Goal: Transaction & Acquisition: Purchase product/service

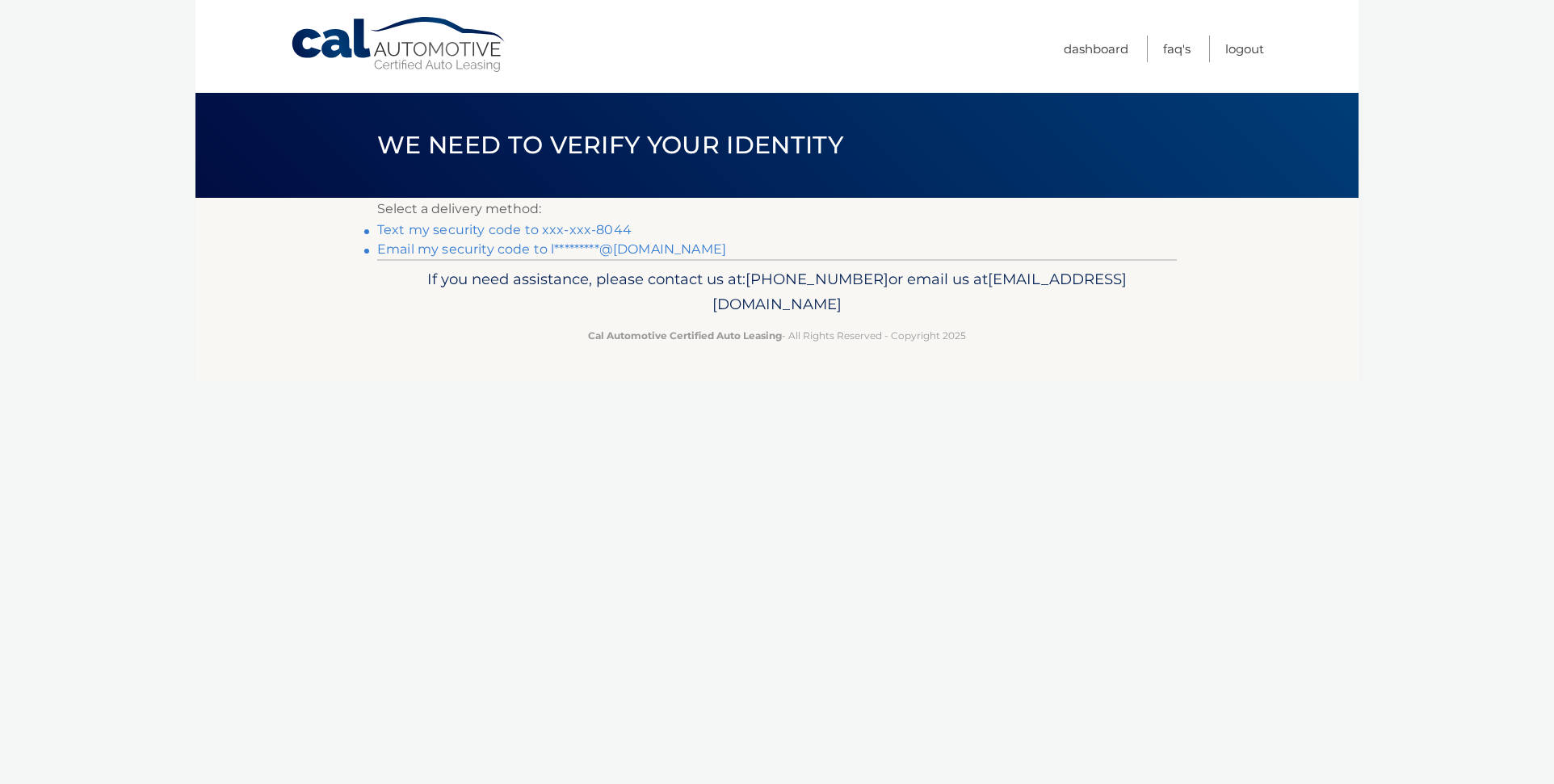
click at [495, 229] on link "Text my security code to xxx-xxx-8044" at bounding box center [504, 230] width 254 height 16
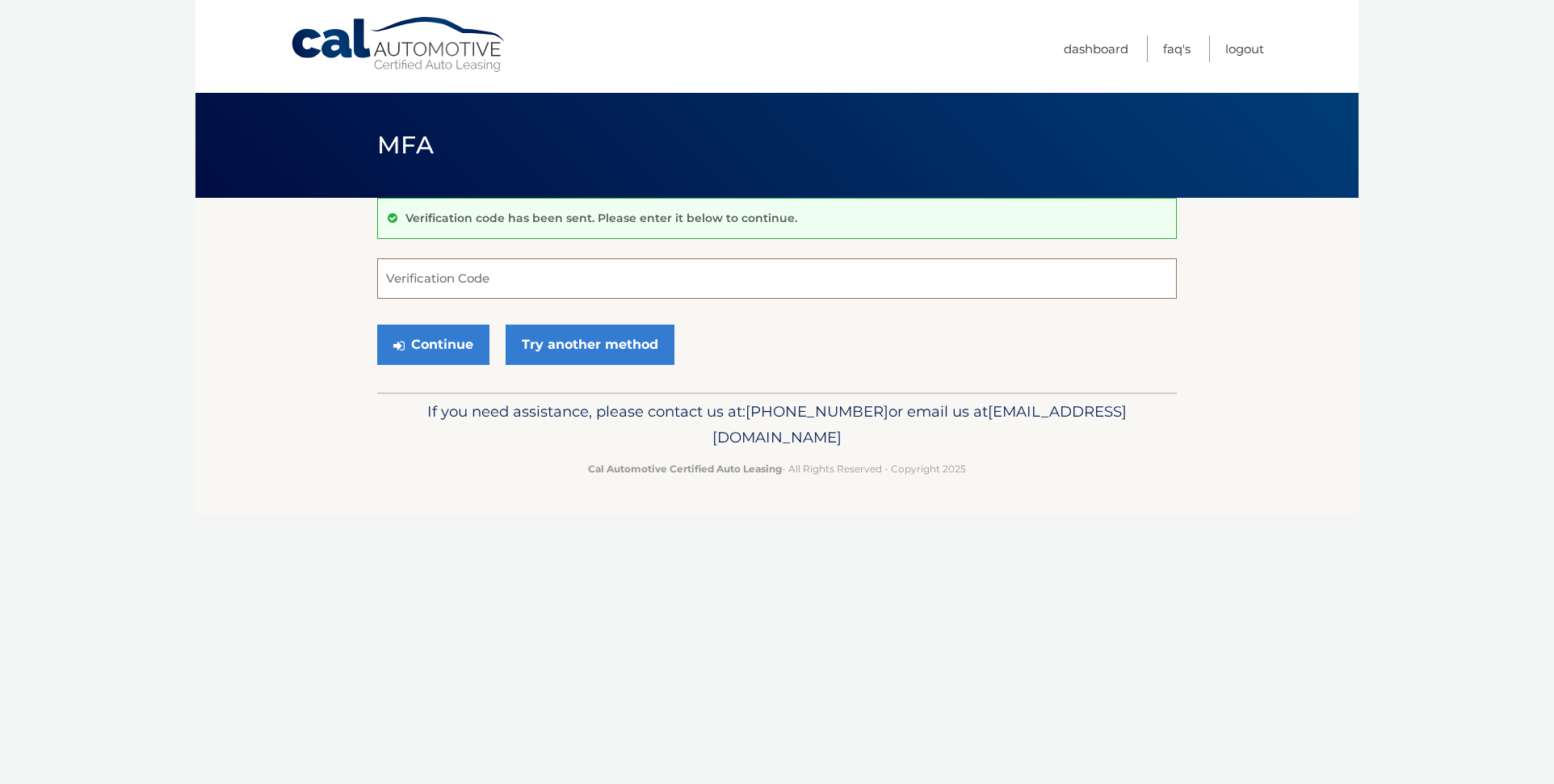
click at [425, 274] on input "Verification Code" at bounding box center [777, 278] width 800 height 41
type input "790137"
click at [434, 351] on button "Continue" at bounding box center [433, 345] width 112 height 41
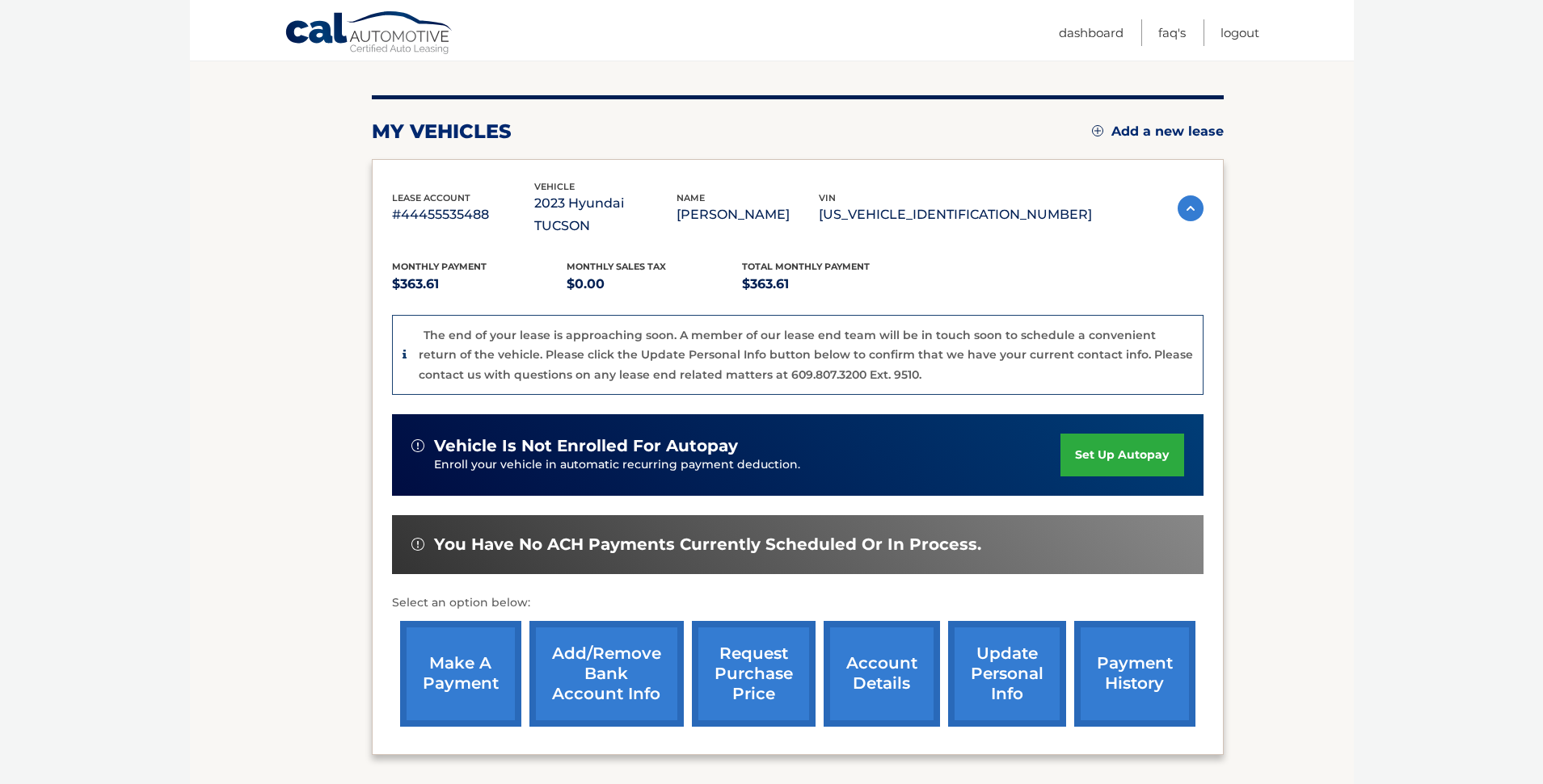
scroll to position [242, 0]
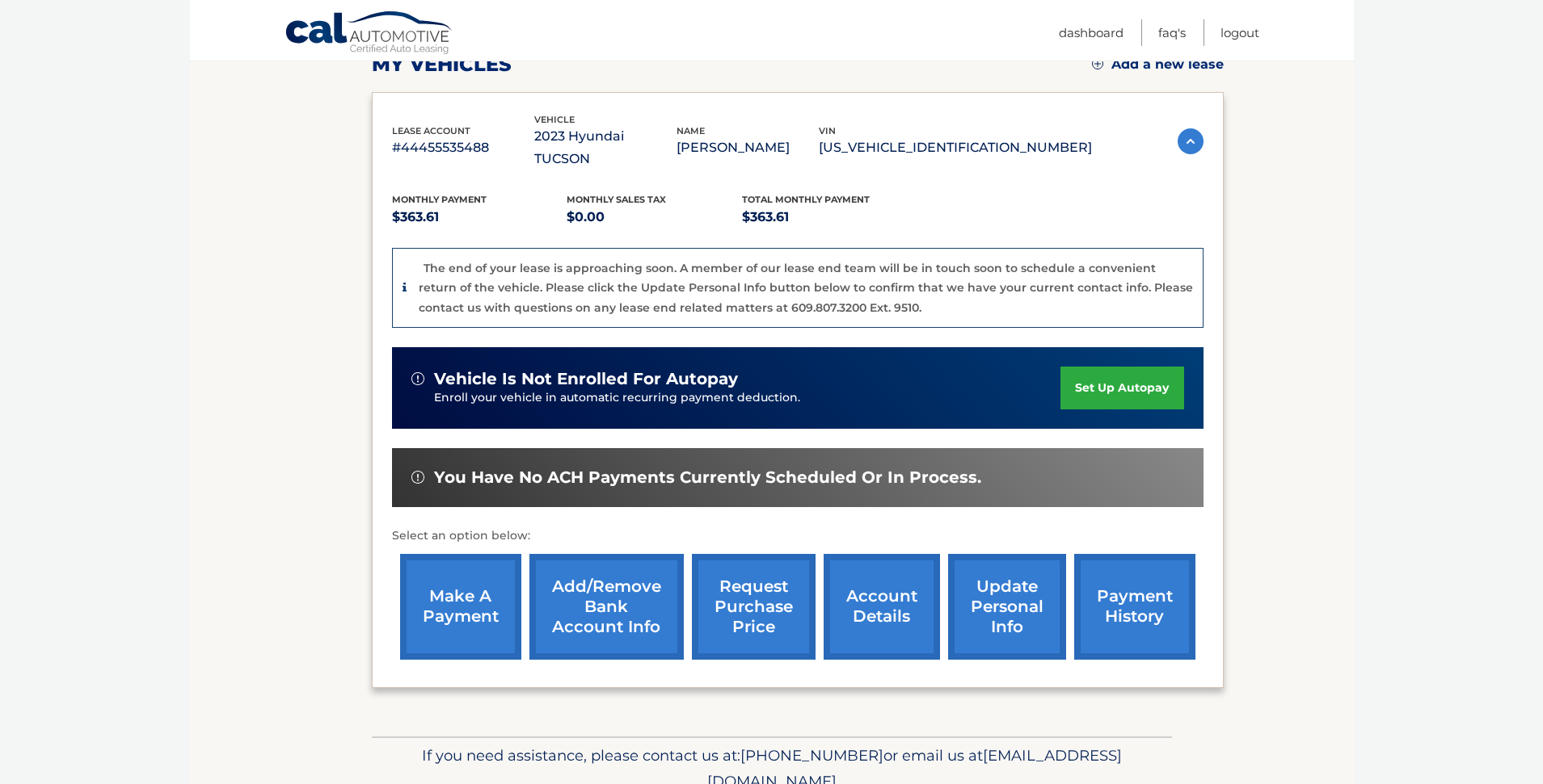
click at [594, 578] on link "Add/Remove bank account info" at bounding box center [606, 607] width 154 height 106
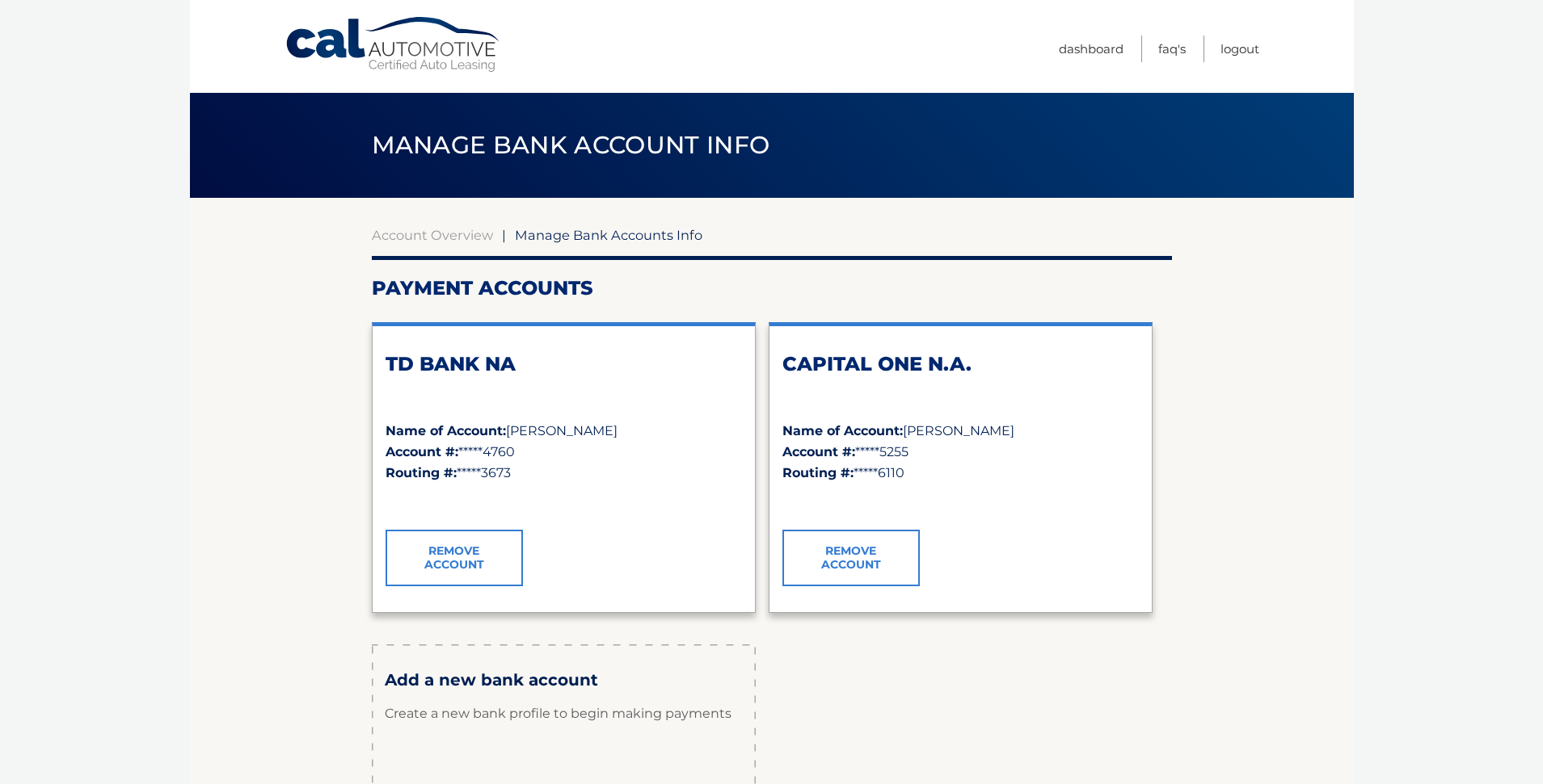
click at [457, 557] on link "Remove Account" at bounding box center [454, 558] width 138 height 56
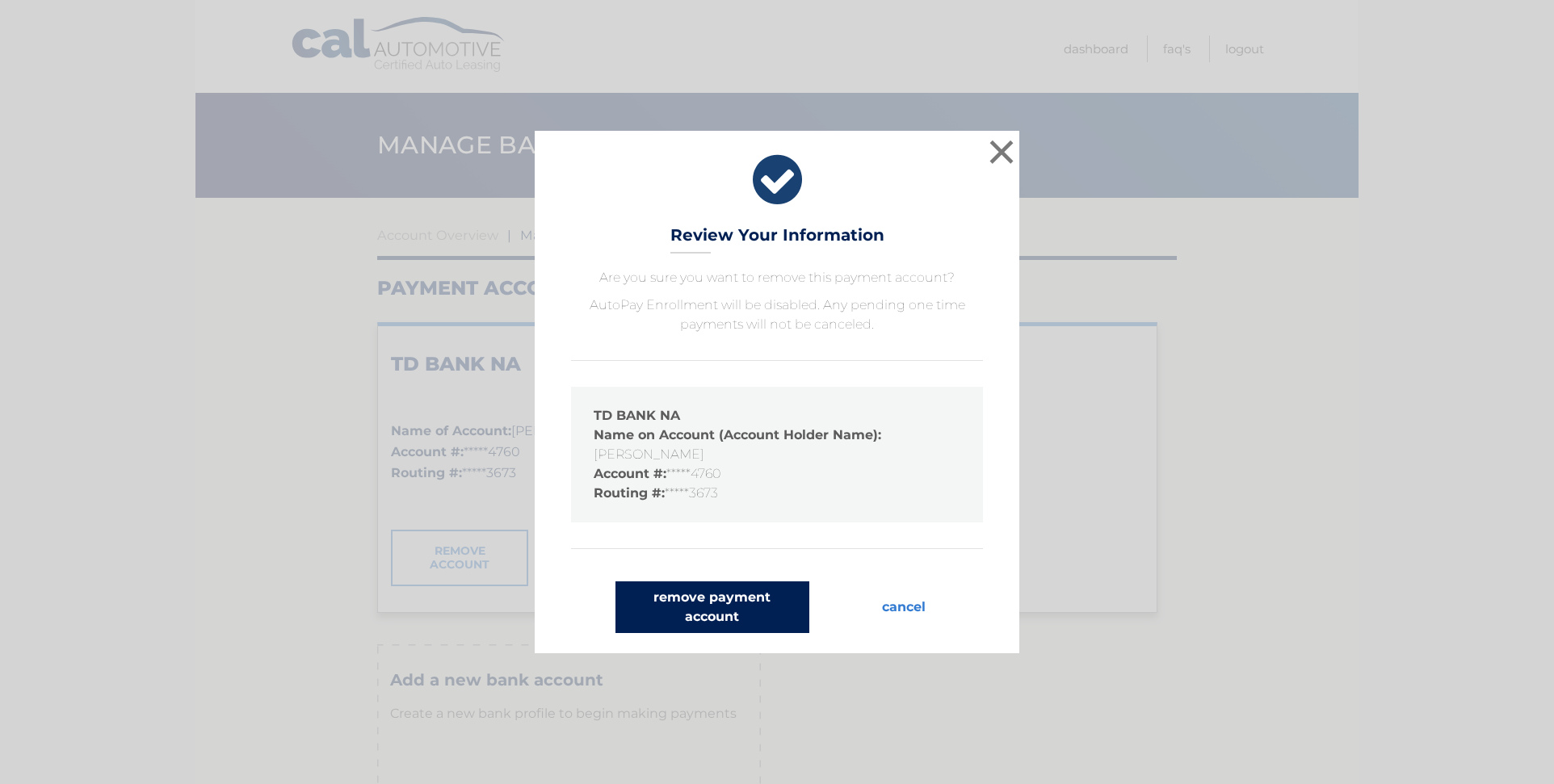
click at [719, 600] on button "remove payment account" at bounding box center [713, 607] width 194 height 51
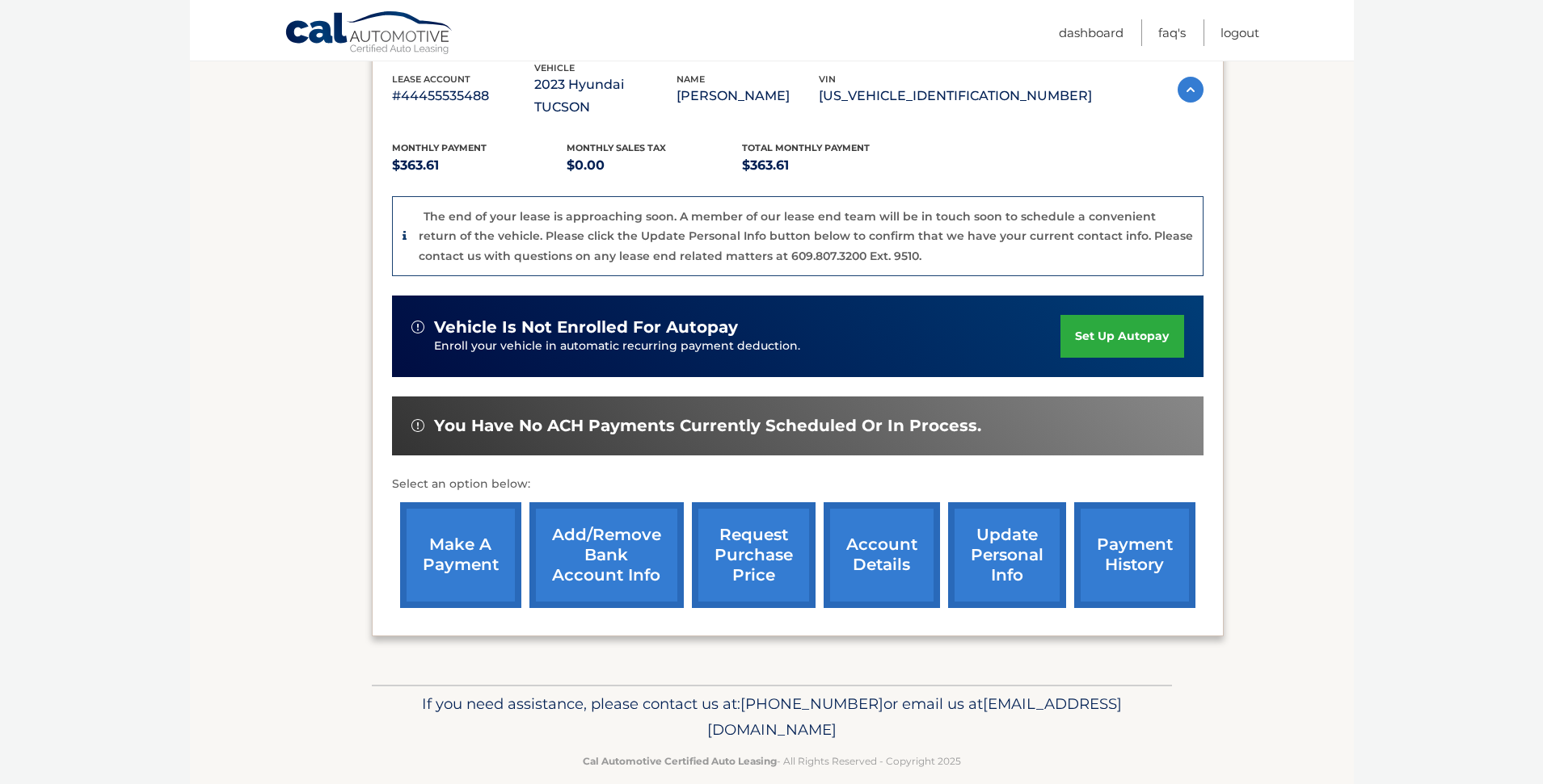
scroll to position [295, 0]
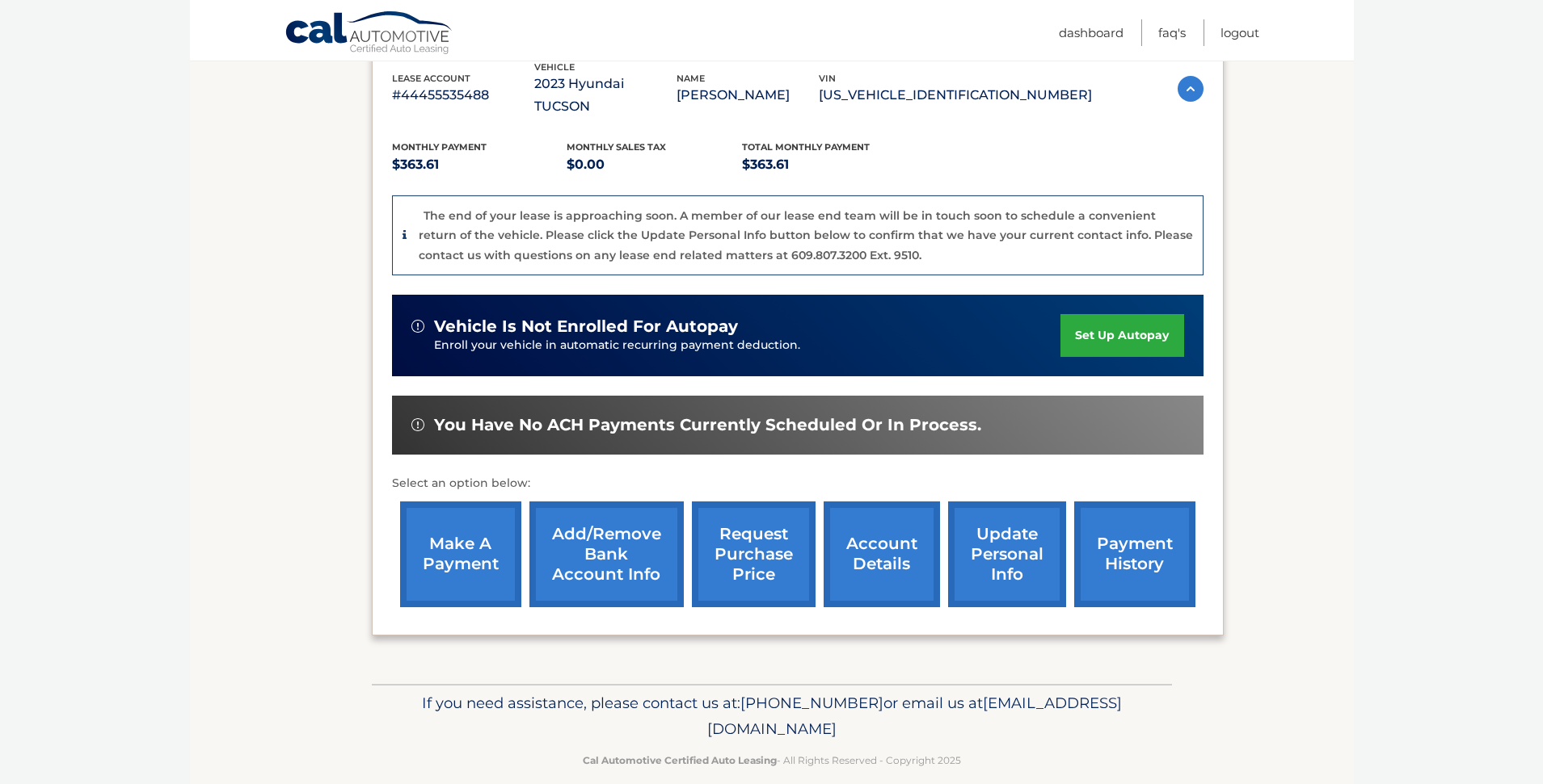
click at [609, 517] on link "Add/Remove bank account info" at bounding box center [606, 554] width 154 height 106
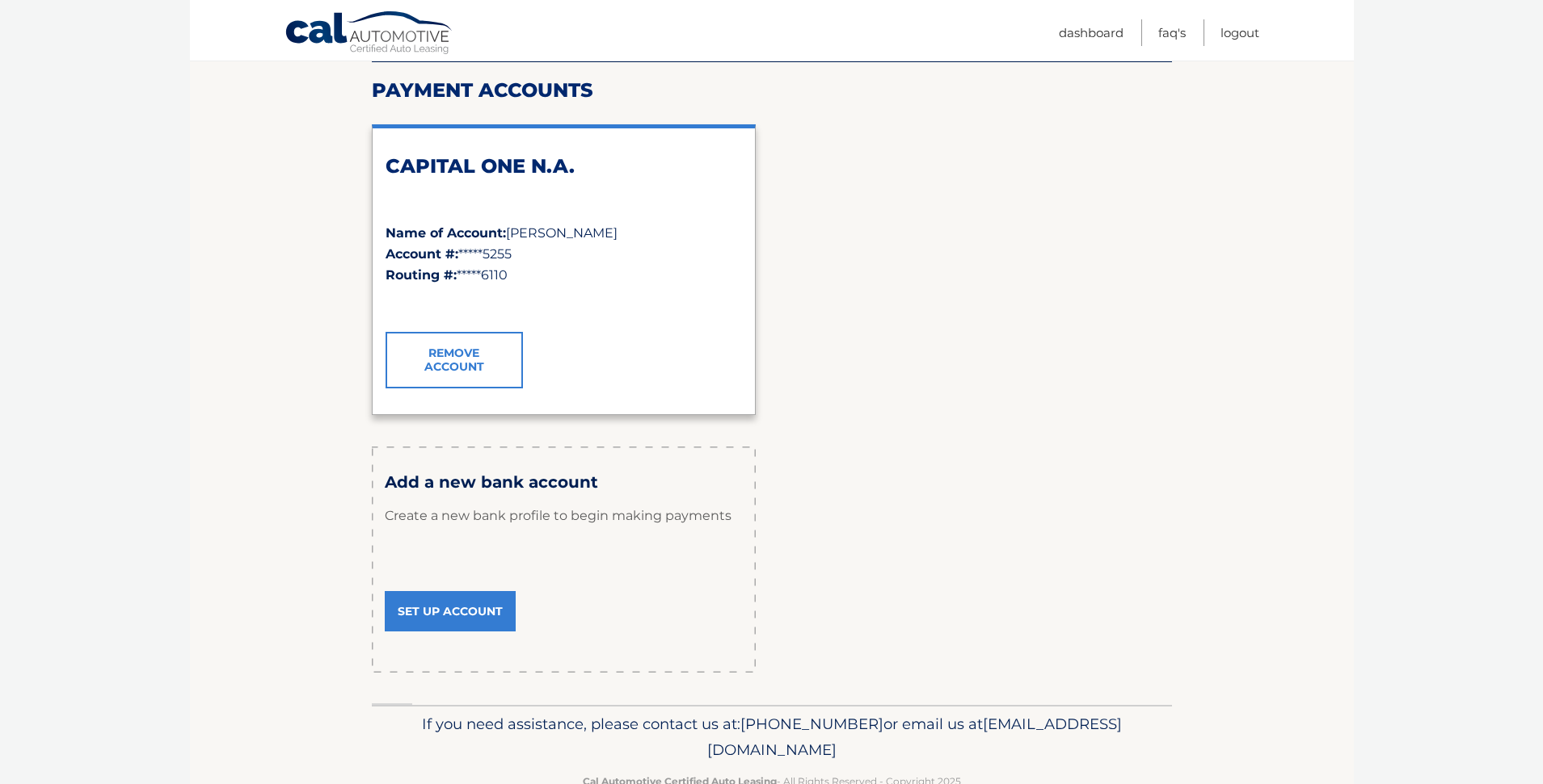
scroll to position [160, 0]
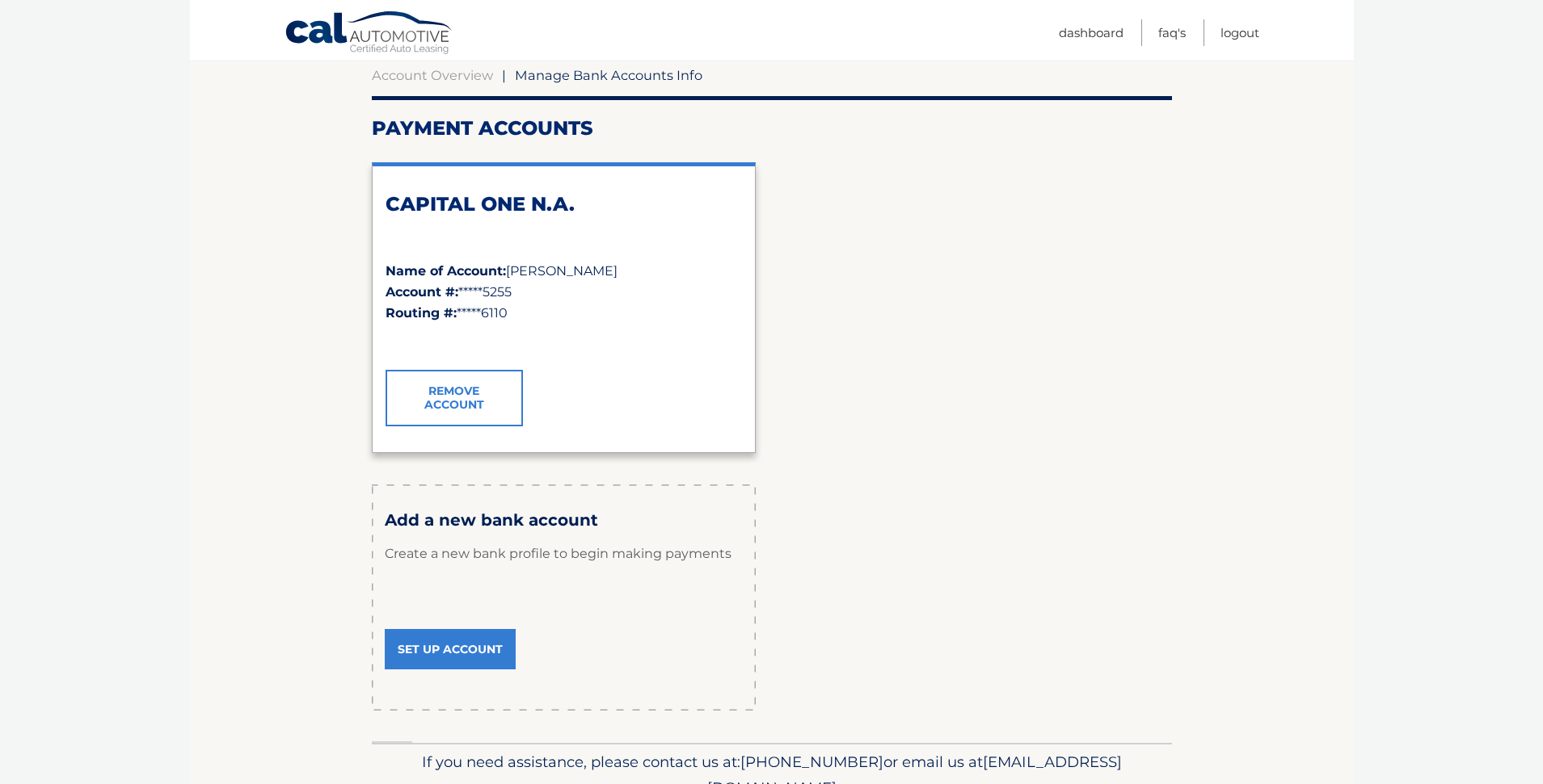
click at [446, 648] on link "Set Up Account" at bounding box center [450, 649] width 131 height 41
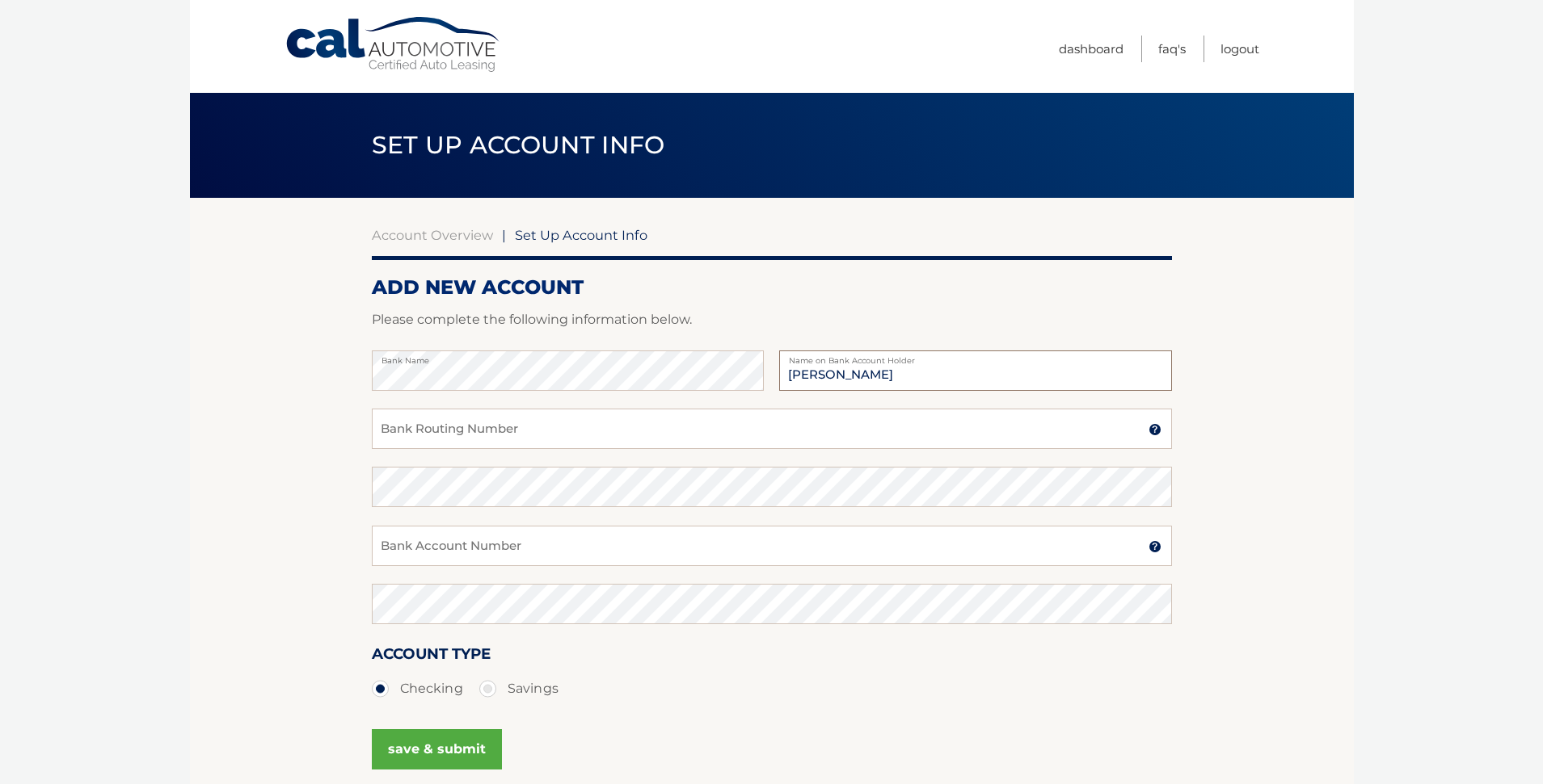
type input "[PERSON_NAME]"
click at [400, 428] on input "Bank Routing Number" at bounding box center [771, 428] width 800 height 41
type input "031176110"
click at [380, 546] on input "Bank Account Number" at bounding box center [771, 546] width 800 height 41
type input "36355995878"
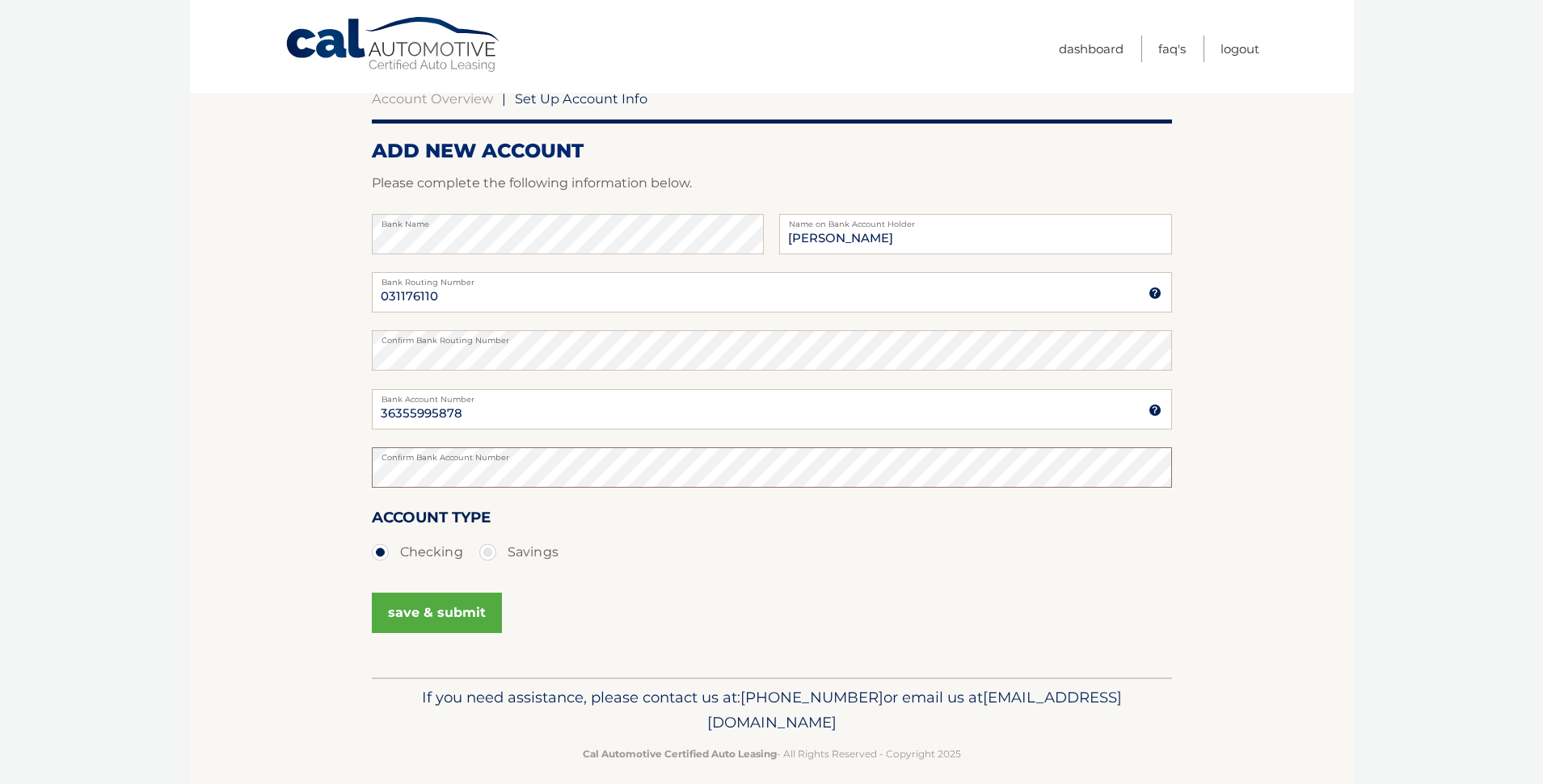
scroll to position [152, 0]
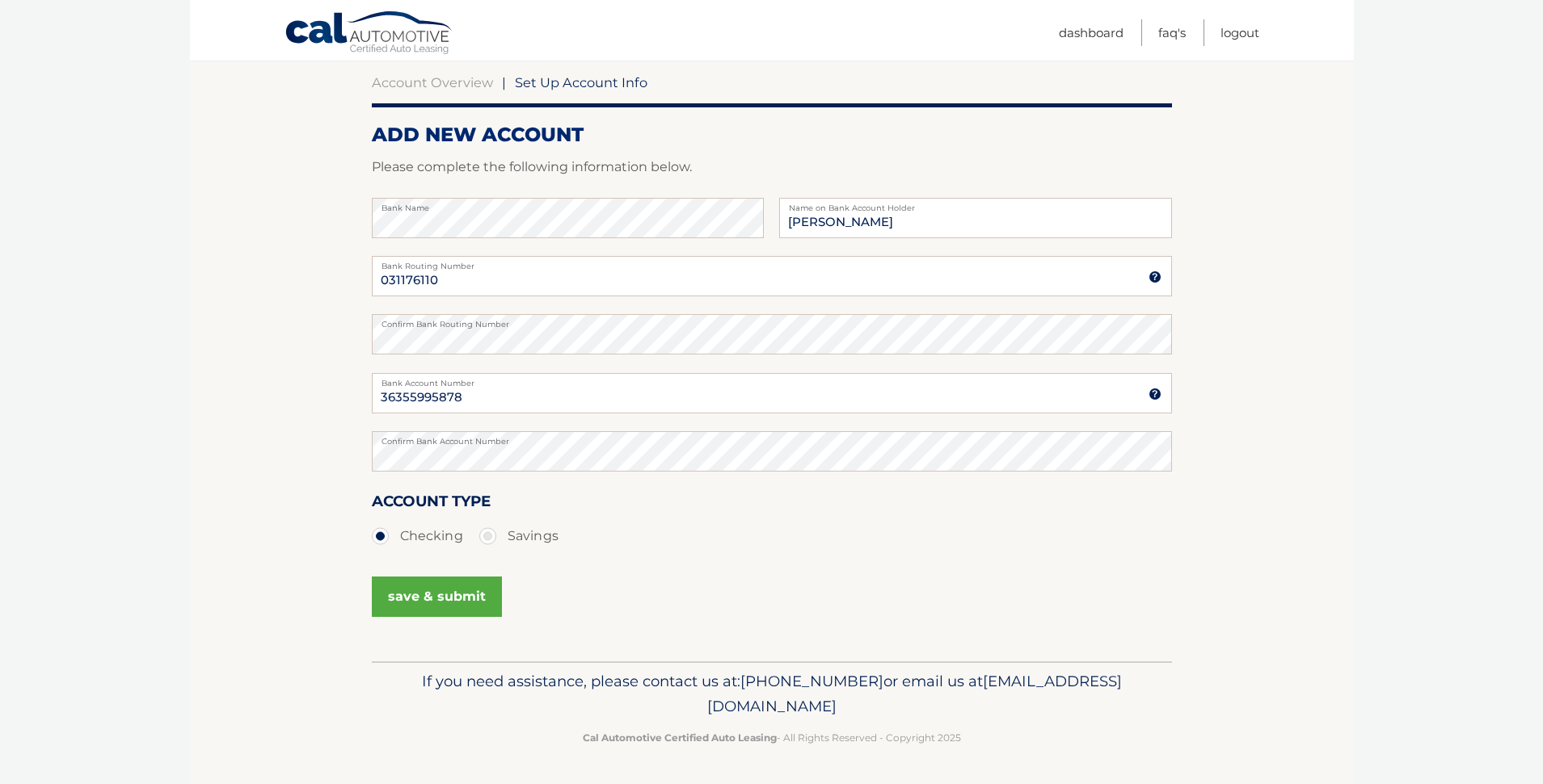
click at [435, 593] on button "save & submit" at bounding box center [436, 597] width 130 height 41
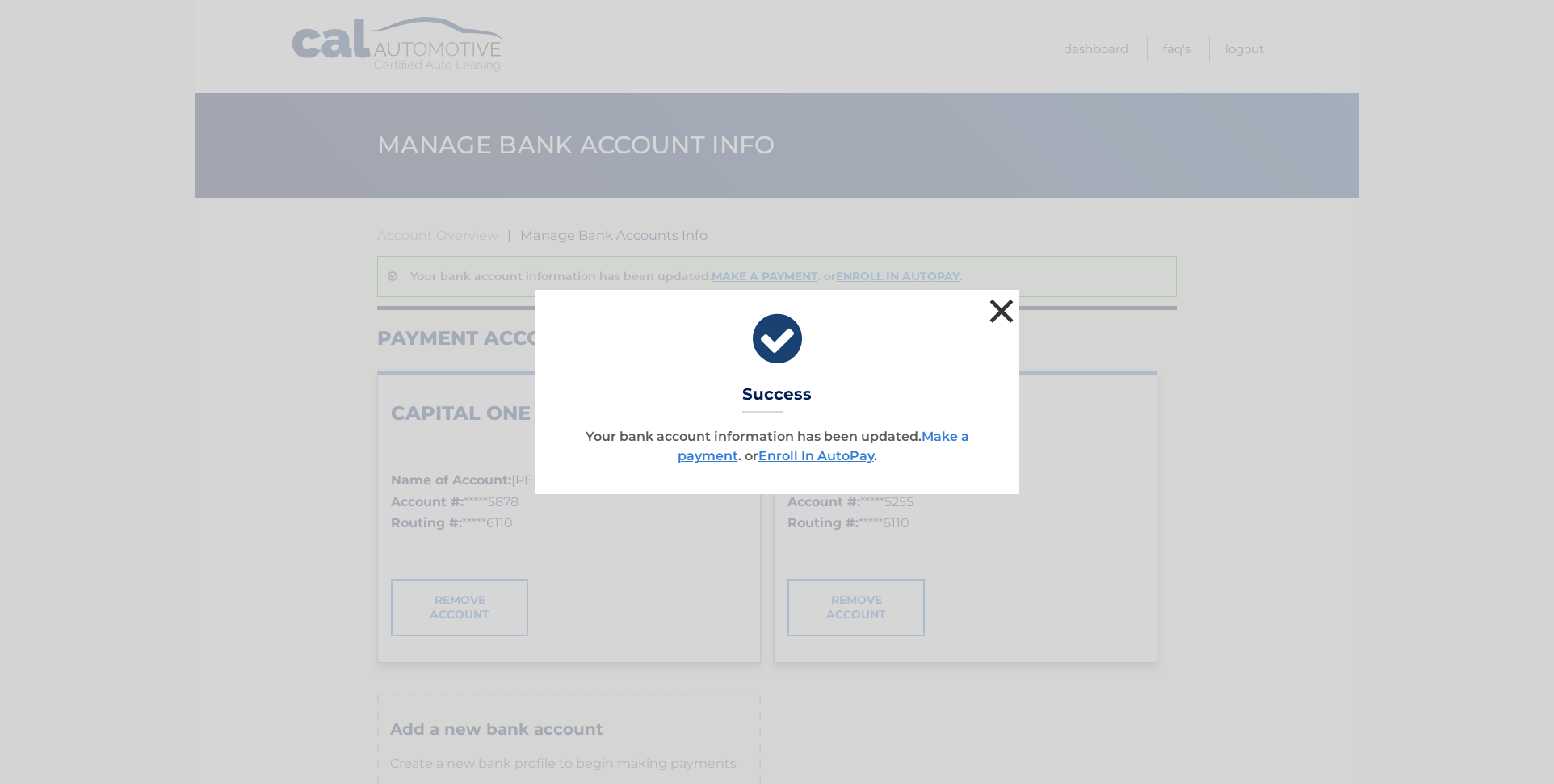
click at [1000, 307] on button "×" at bounding box center [1001, 311] width 32 height 32
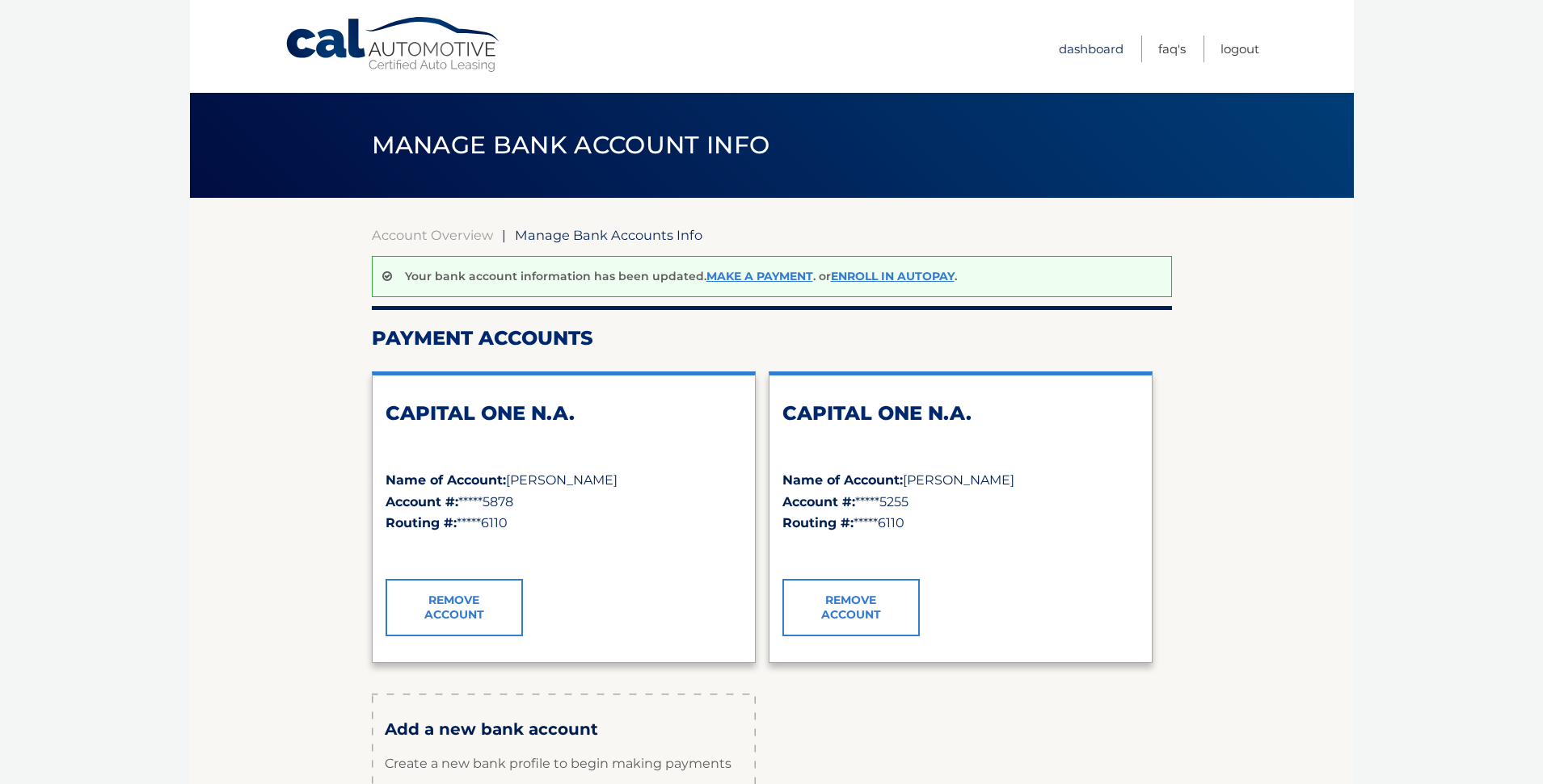
click at [1098, 50] on link "Dashboard" at bounding box center [1091, 49] width 65 height 27
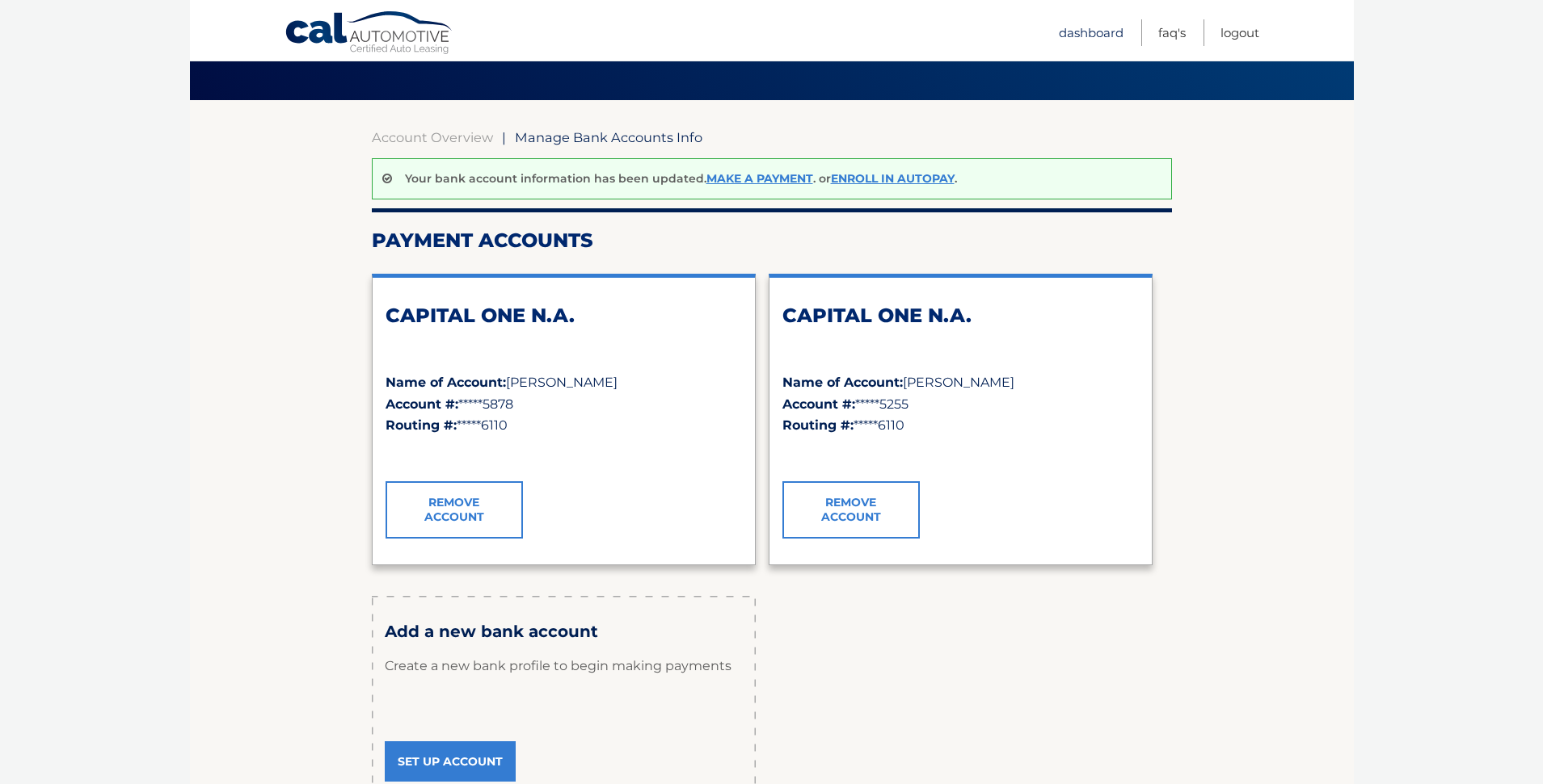
scroll to position [291, 0]
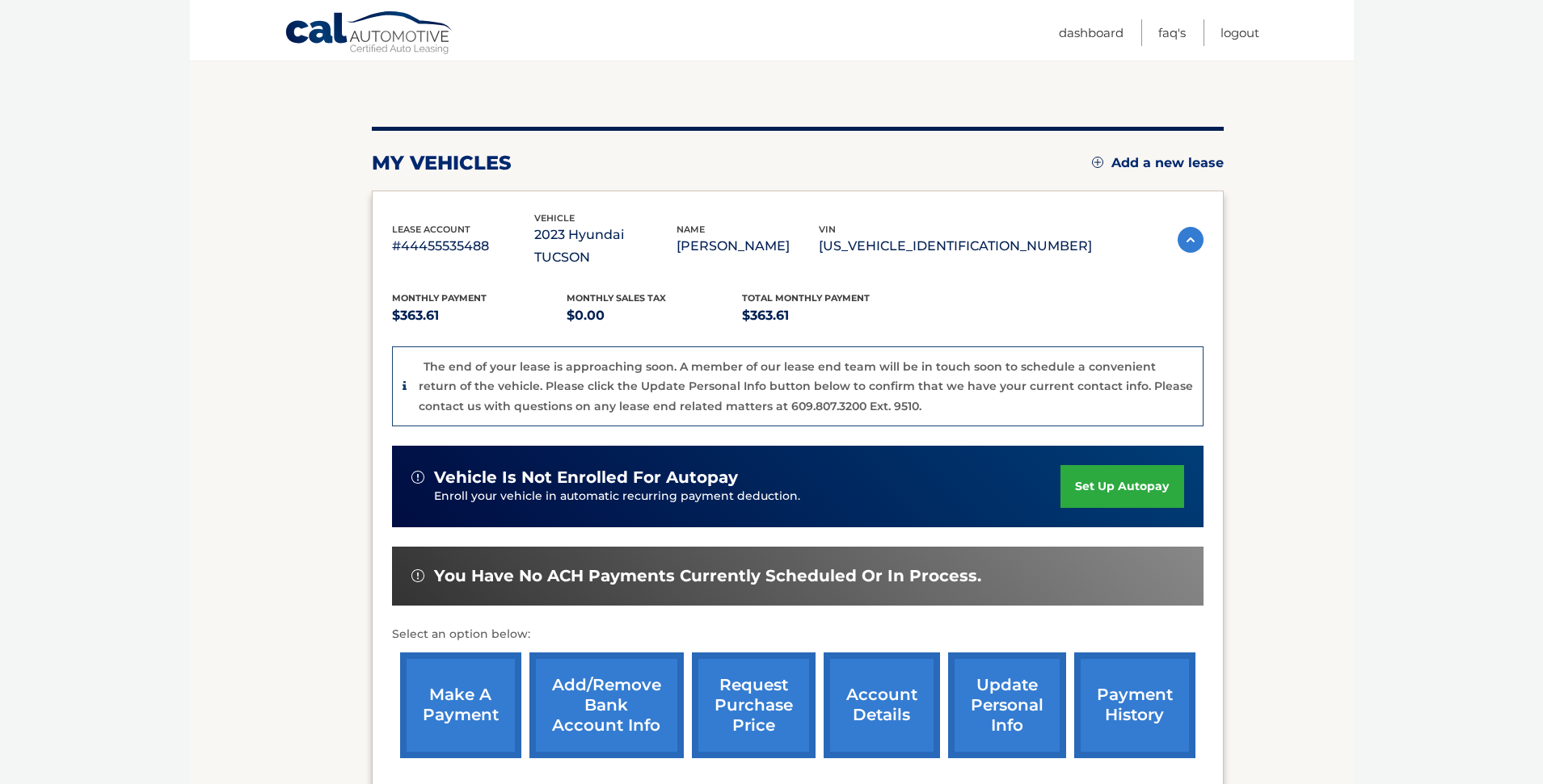
scroll to position [295, 0]
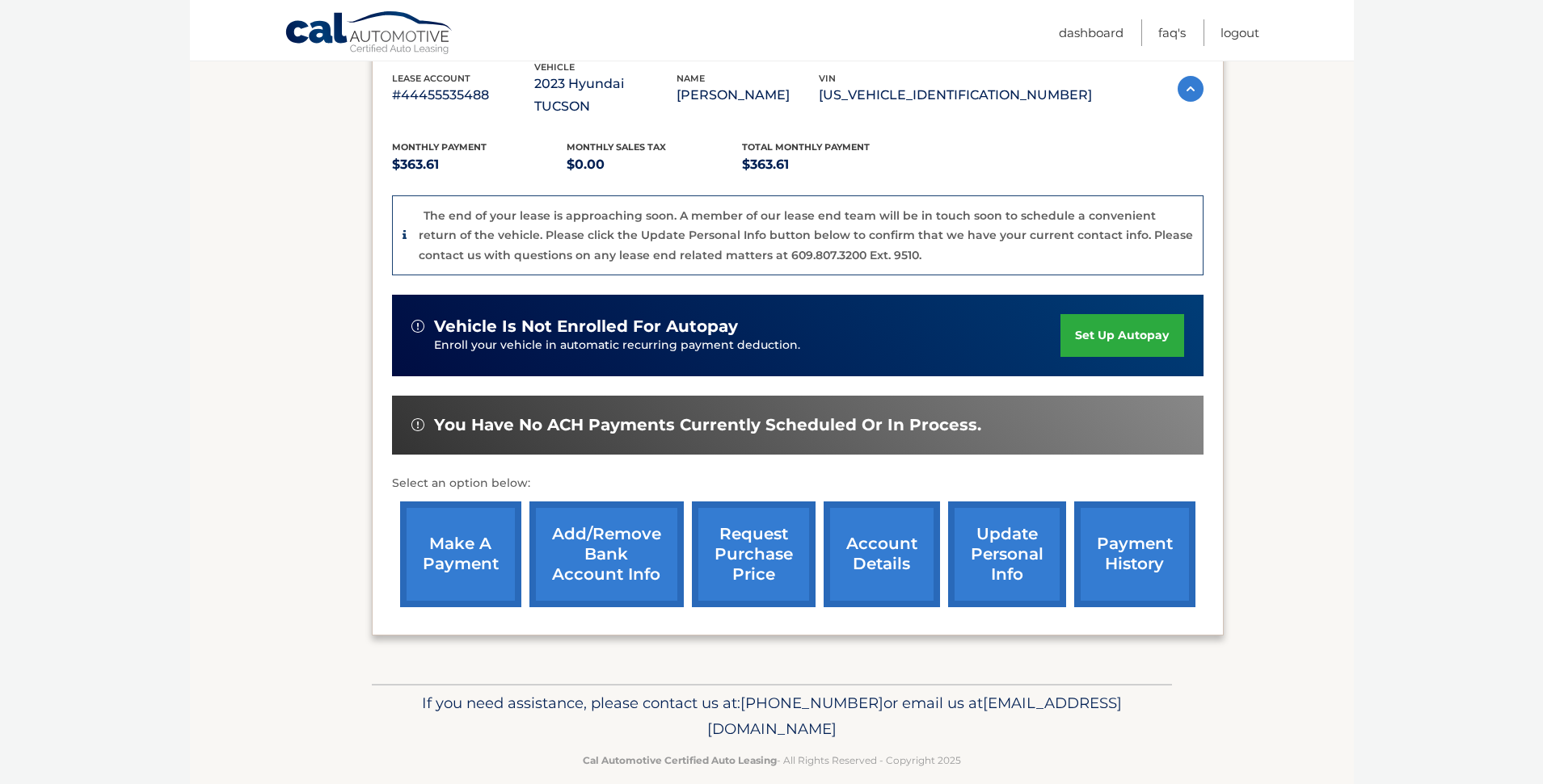
click at [872, 537] on link "account details" at bounding box center [881, 554] width 116 height 106
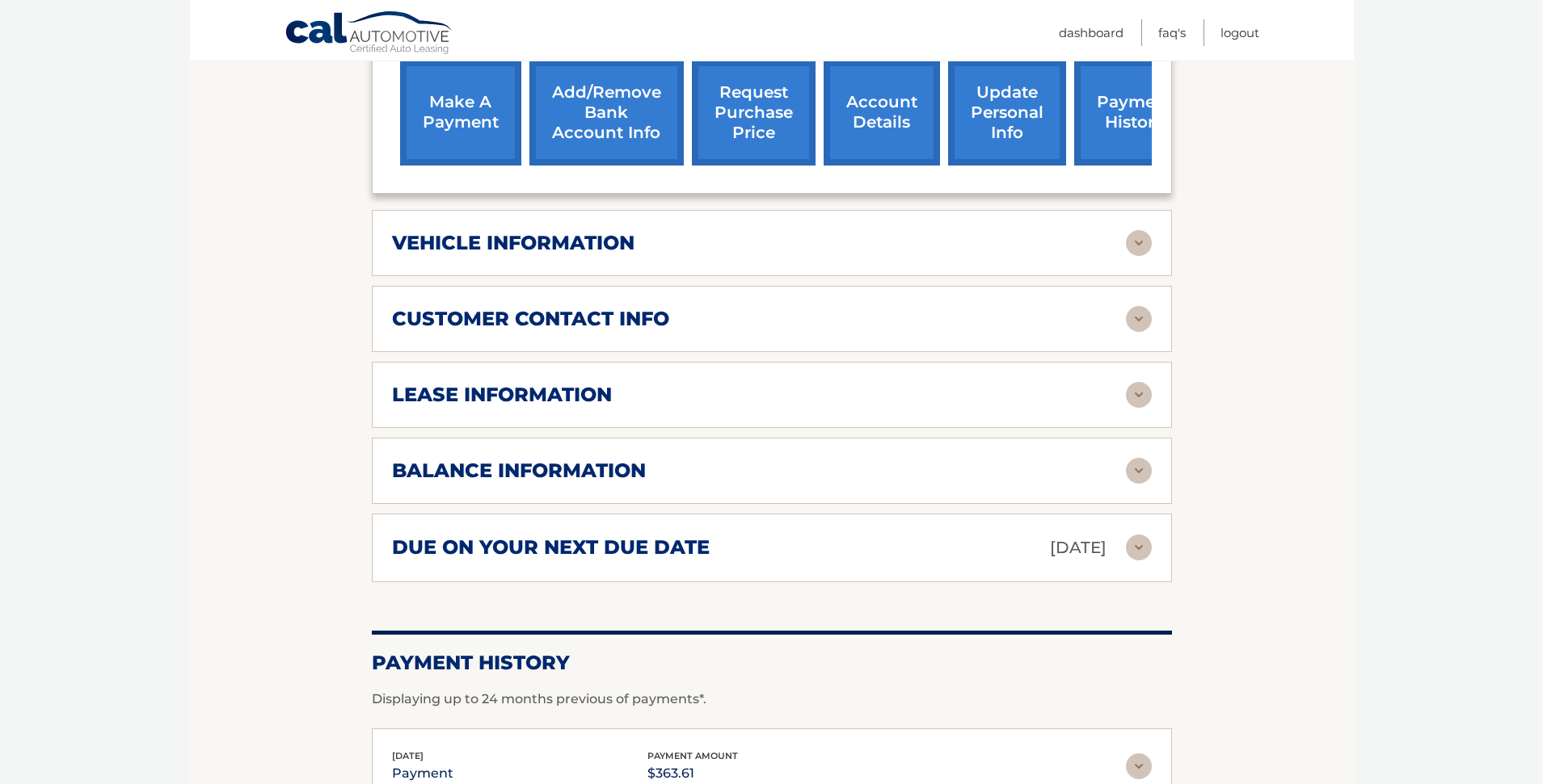
scroll to position [727, 0]
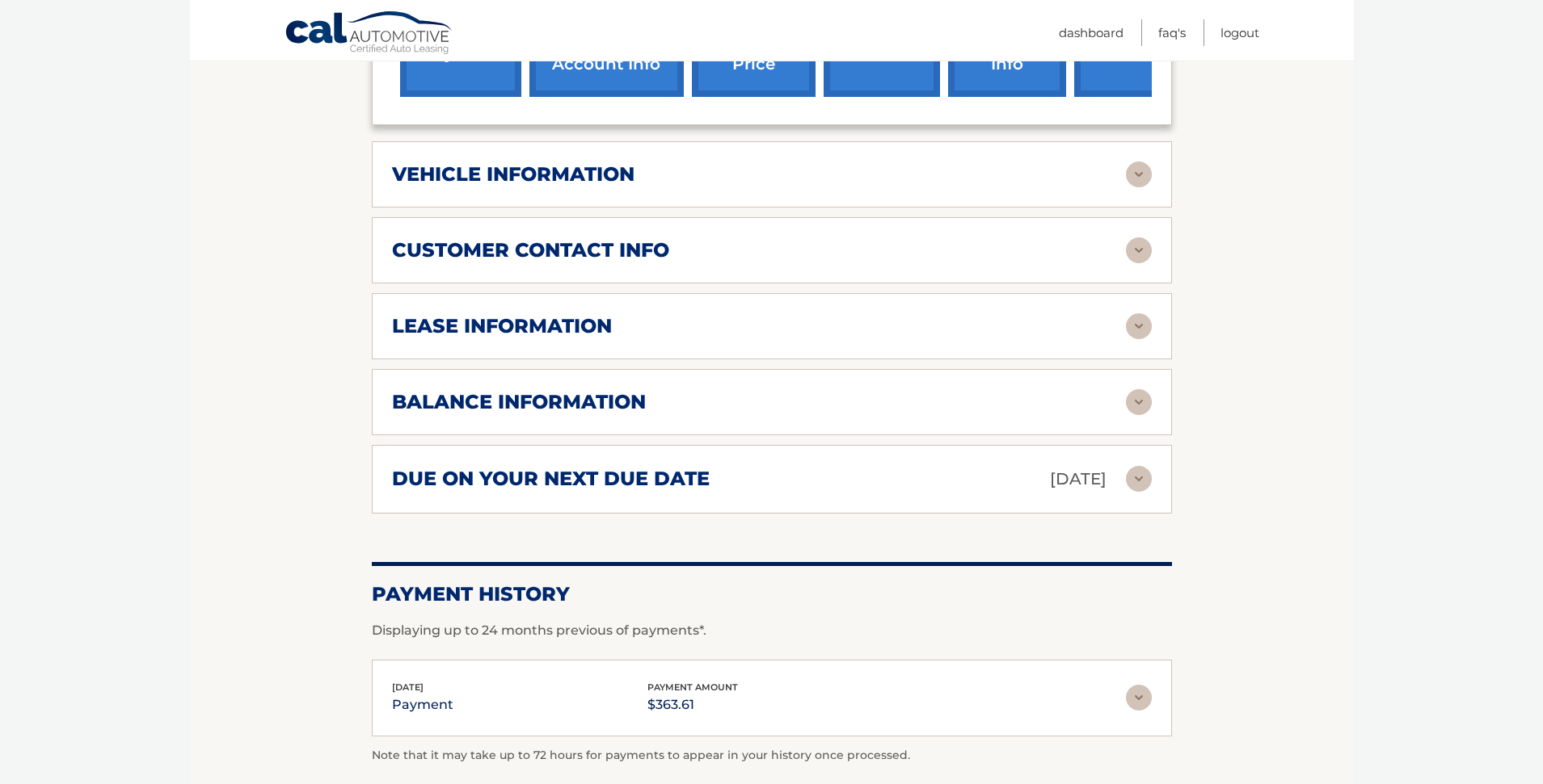
click at [1140, 390] on img at bounding box center [1138, 402] width 26 height 26
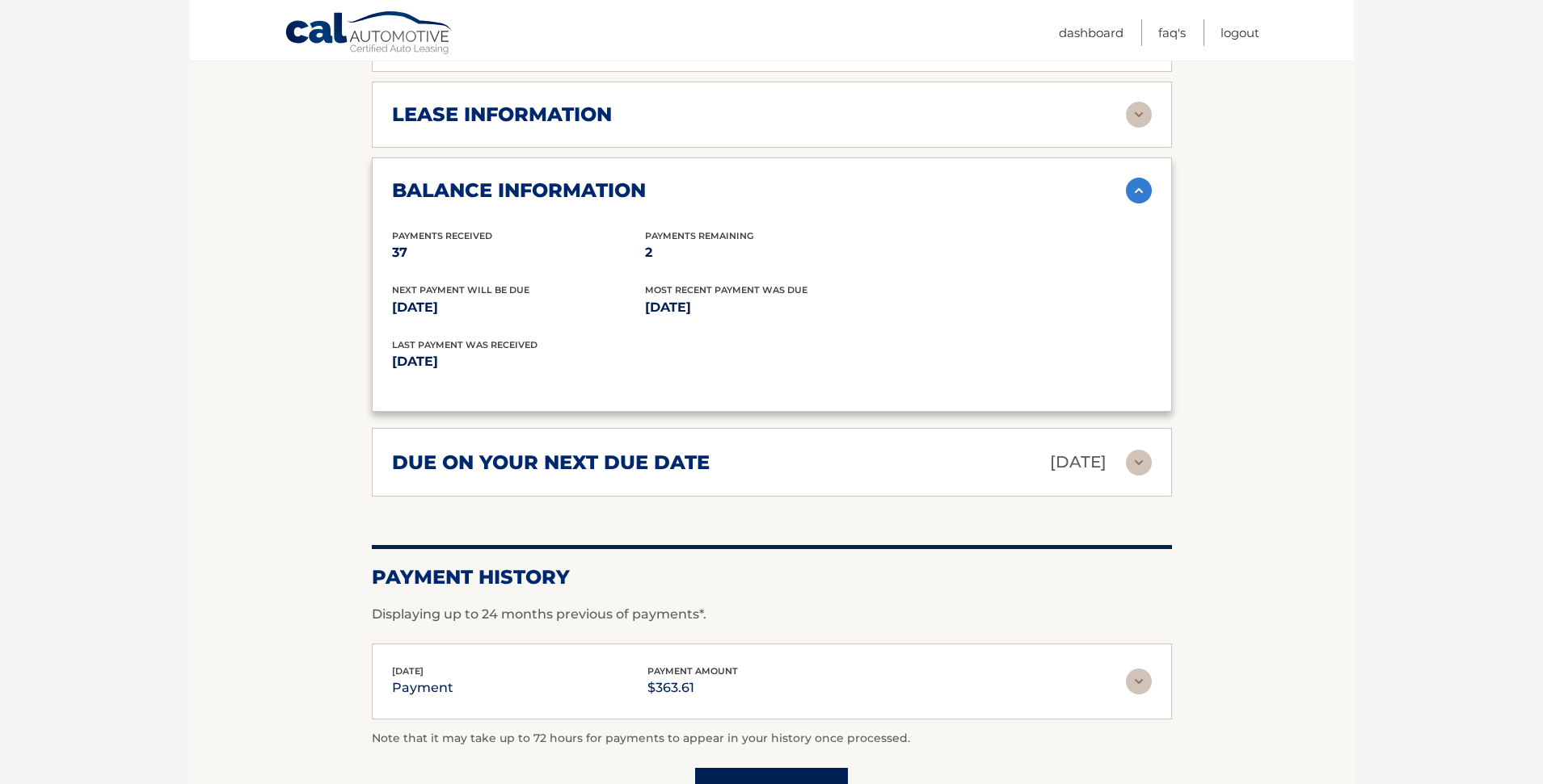
scroll to position [937, 0]
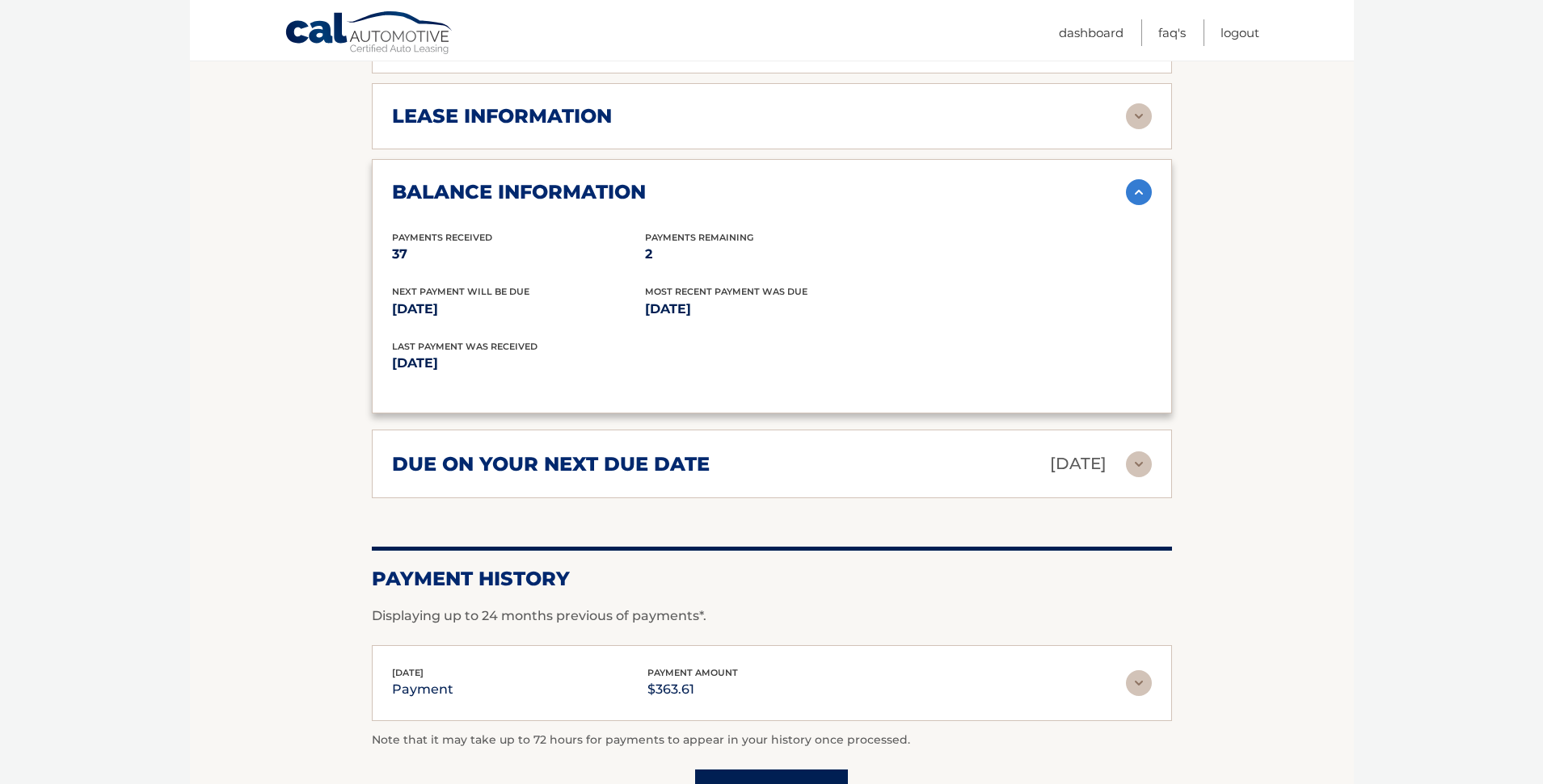
click at [1138, 452] on img at bounding box center [1138, 464] width 26 height 26
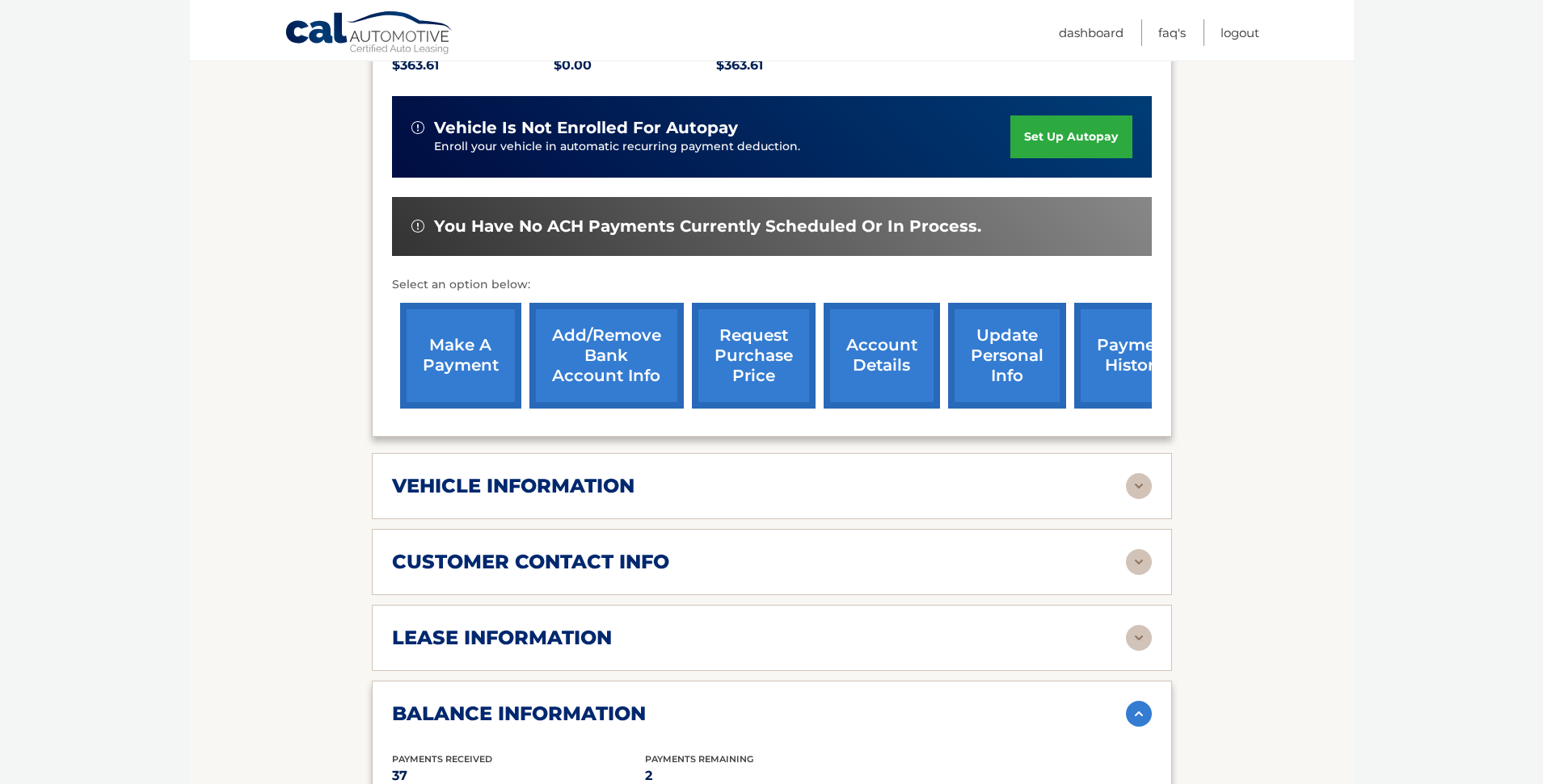
scroll to position [268, 0]
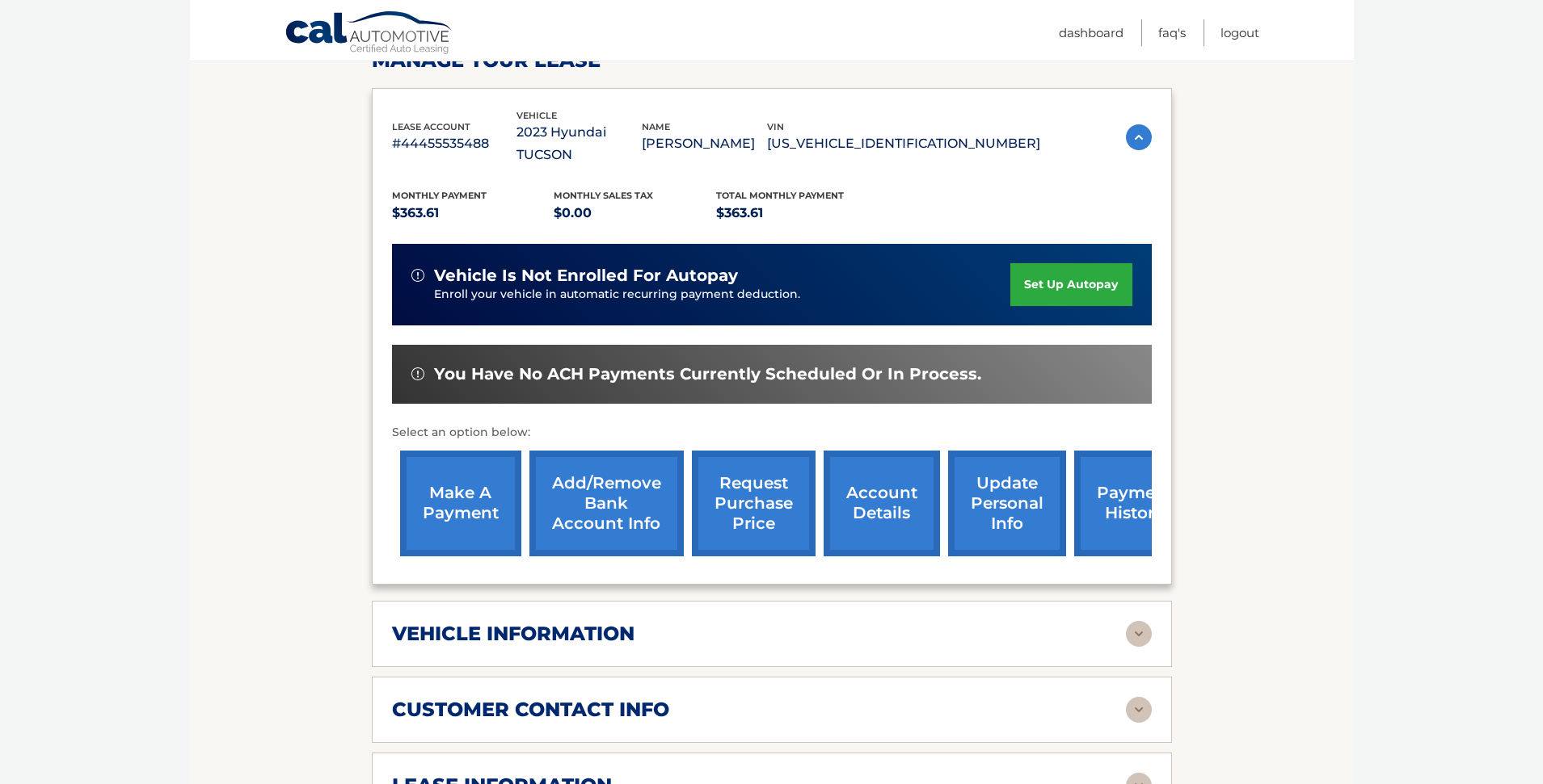
click at [459, 468] on link "make a payment" at bounding box center [460, 504] width 121 height 106
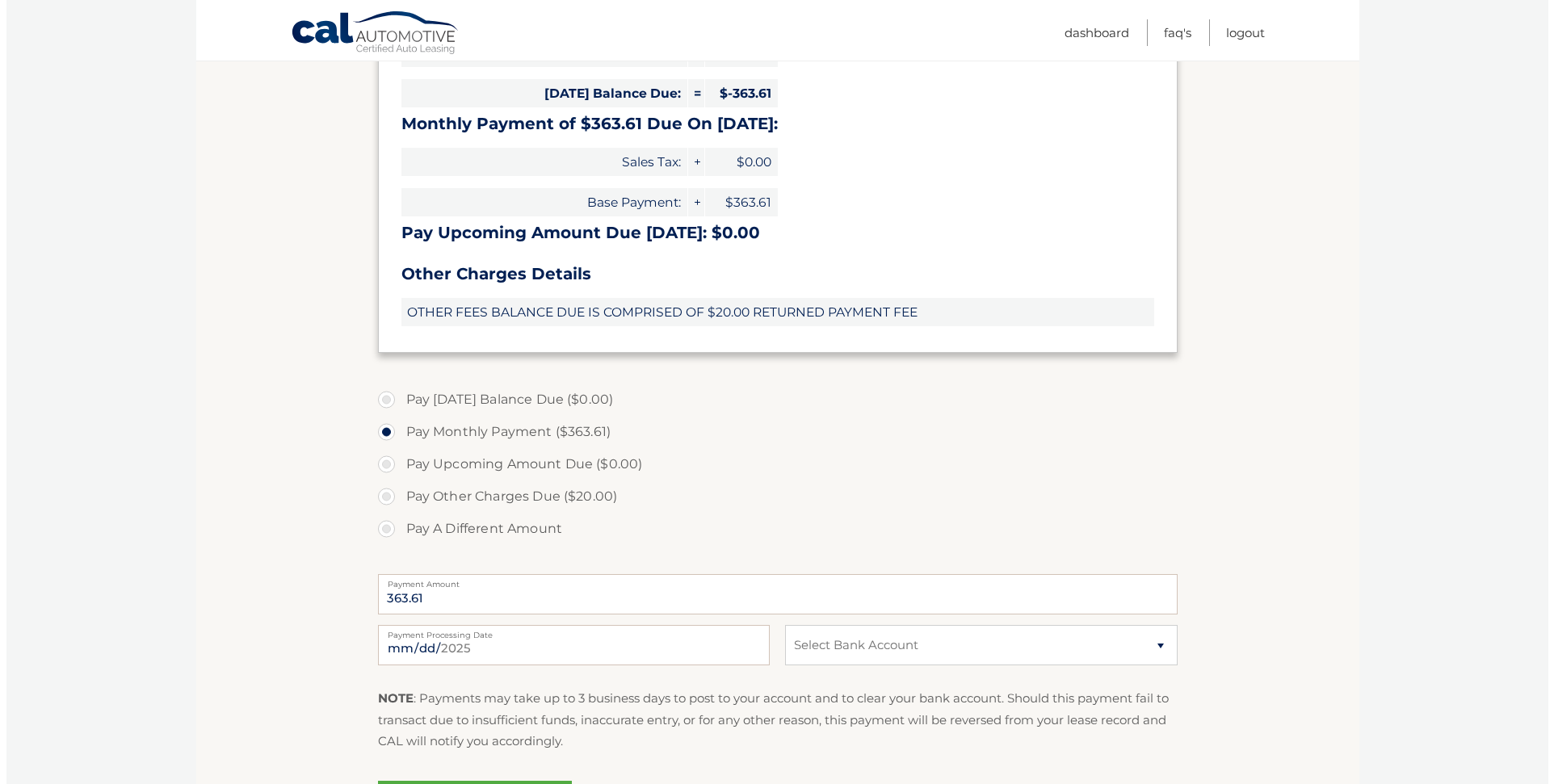
scroll to position [520, 0]
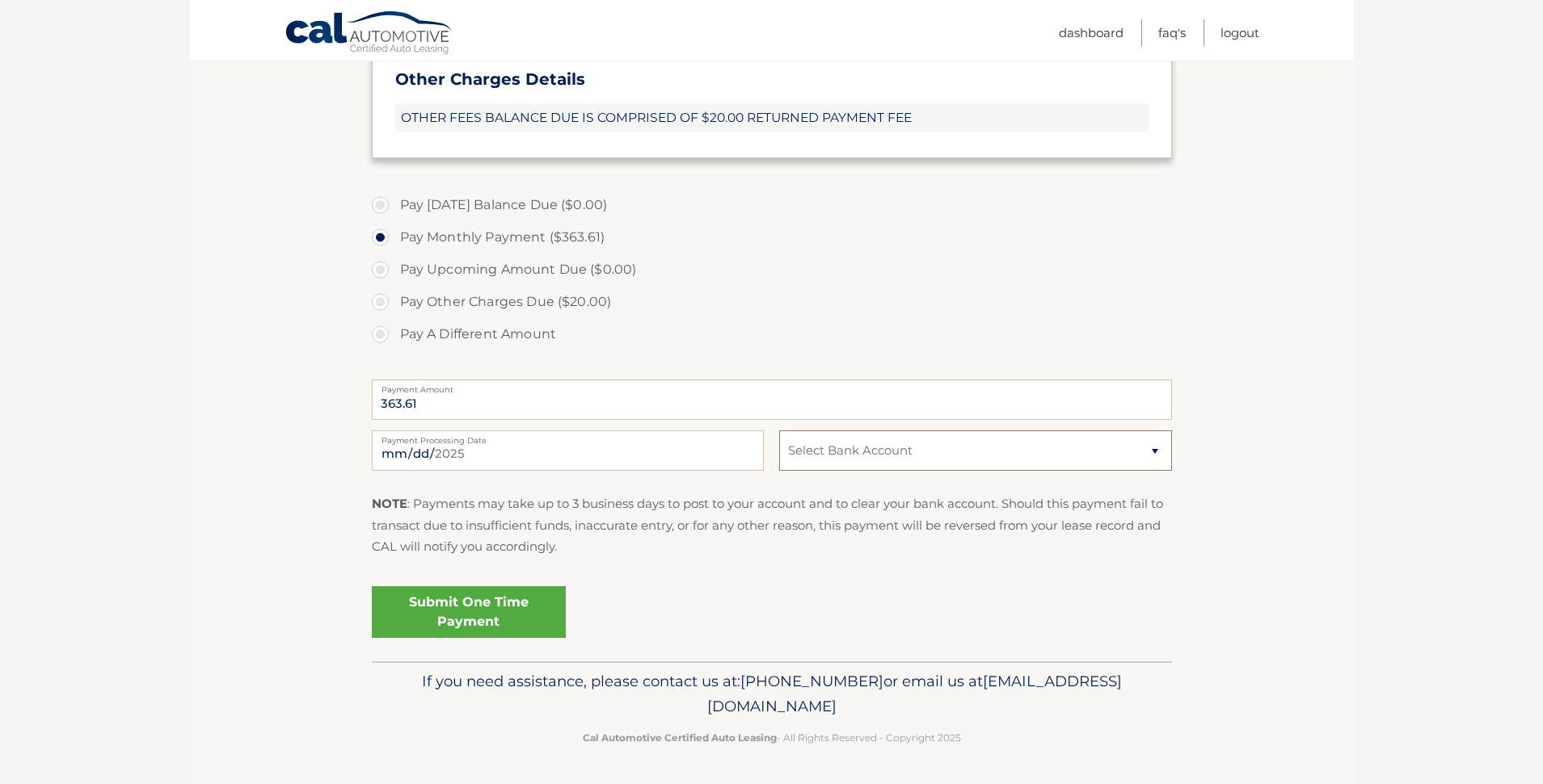
click at [848, 457] on select "Select Bank Account Checking CAPITAL ONE N.A. *****5878 Checking CAPITAL ONE N.…" at bounding box center [975, 451] width 392 height 41
select select "N2FhOTkyN2EtODlkMC00NGNjLTlhN2EtYzNhNzZjYTFhNzA4"
click at [779, 431] on select "Select Bank Account Checking CAPITAL ONE N.A. *****5878 Checking CAPITAL ONE N.…" at bounding box center [975, 451] width 392 height 41
click at [384, 335] on label "Pay A Different Amount" at bounding box center [771, 334] width 800 height 32
click at [384, 335] on input "Pay A Different Amount" at bounding box center [386, 331] width 16 height 26
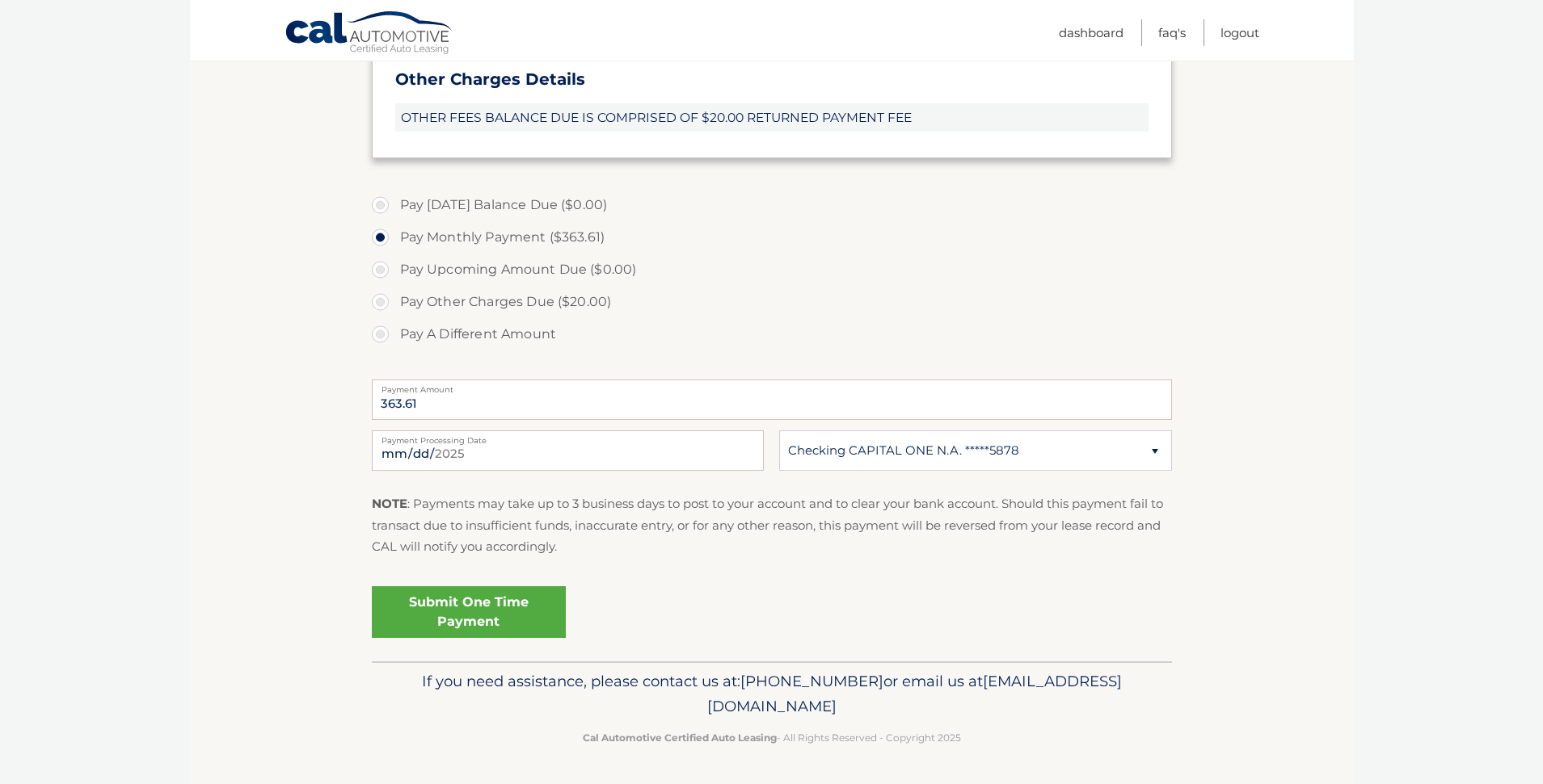
radio input "true"
click at [384, 404] on input "Payment Amount" at bounding box center [771, 399] width 800 height 41
type input "727.22"
click at [468, 612] on link "Submit One Time Payment" at bounding box center [468, 612] width 194 height 51
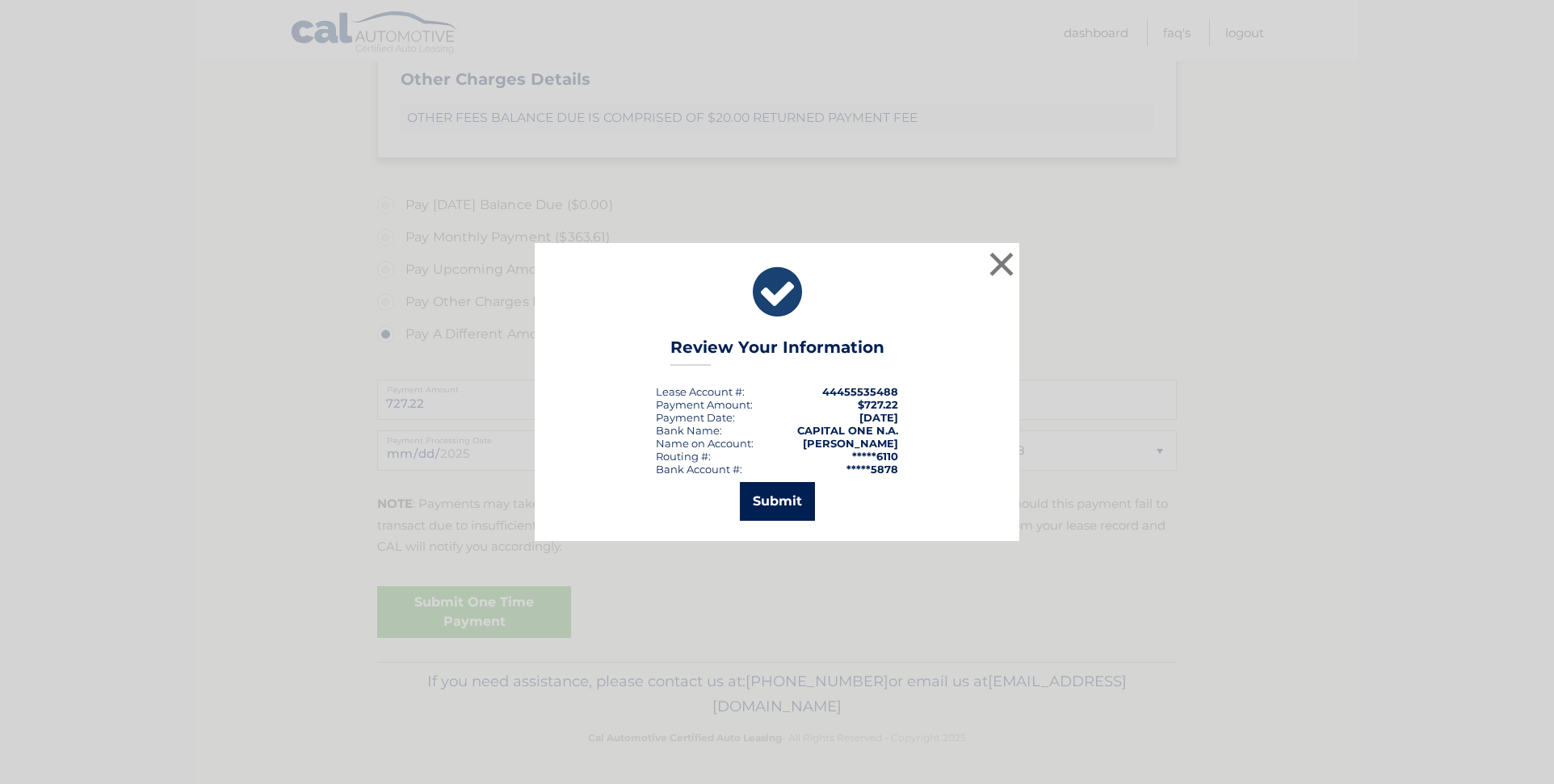
click at [775, 496] on button "Submit" at bounding box center [777, 501] width 75 height 39
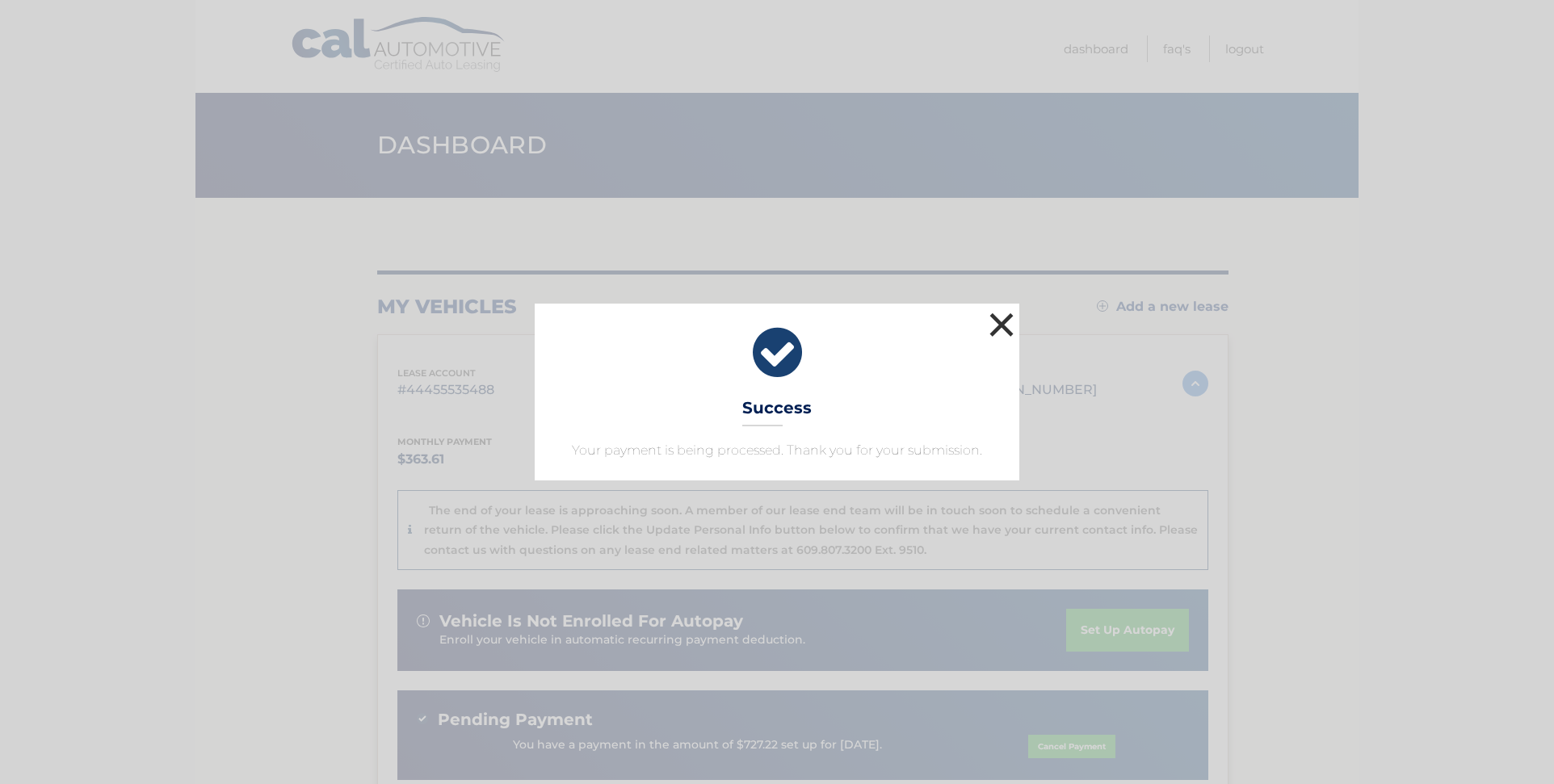
click at [1000, 319] on button "×" at bounding box center [1001, 324] width 32 height 32
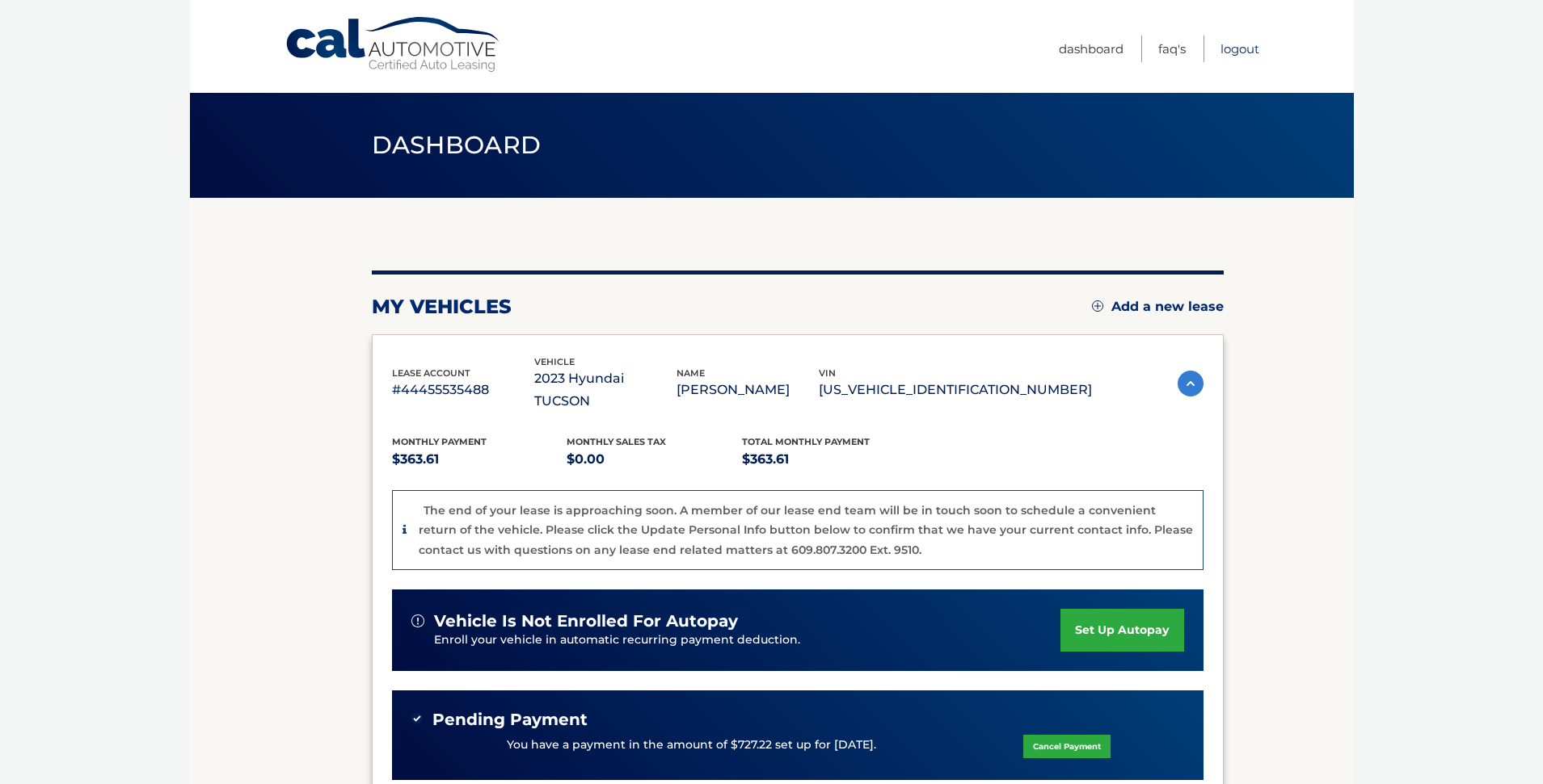
click at [1236, 46] on link "Logout" at bounding box center [1240, 49] width 39 height 27
